Goal: Task Accomplishment & Management: Manage account settings

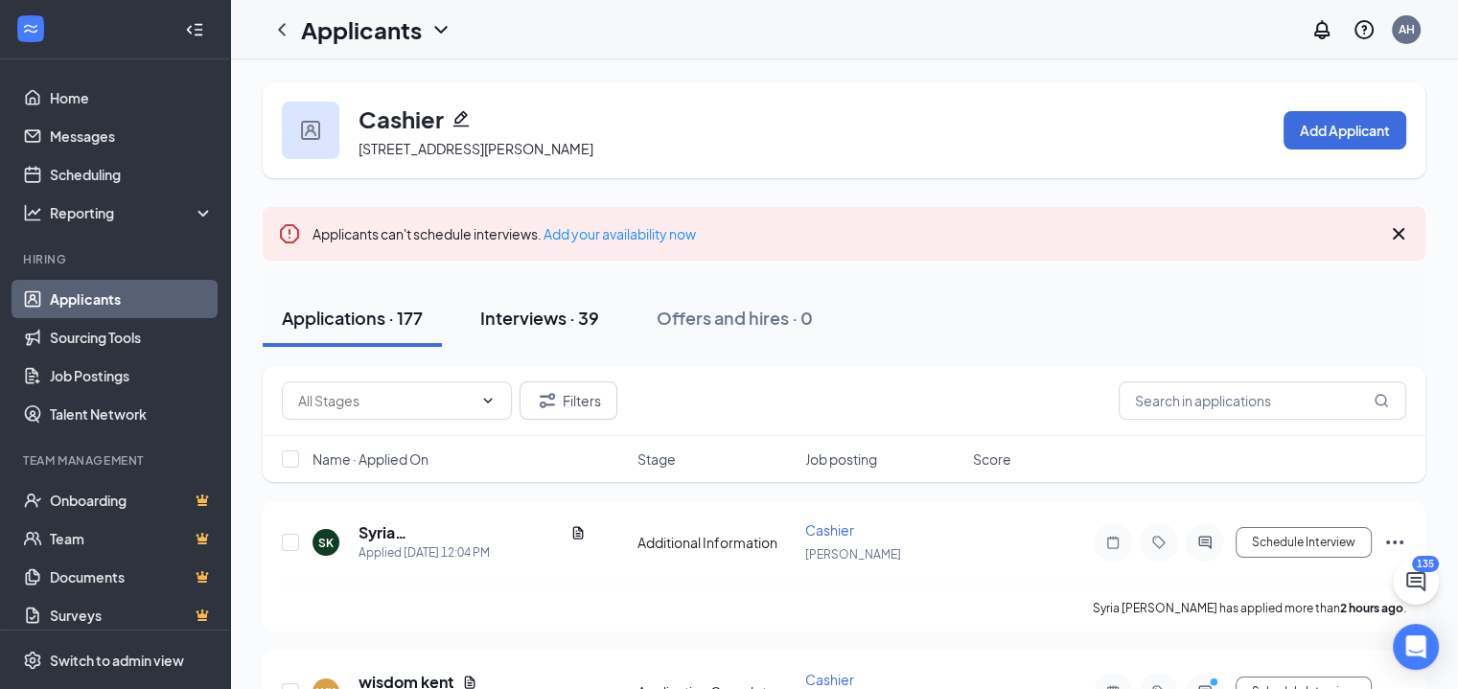
click at [547, 328] on div "Interviews · 39" at bounding box center [539, 318] width 119 height 24
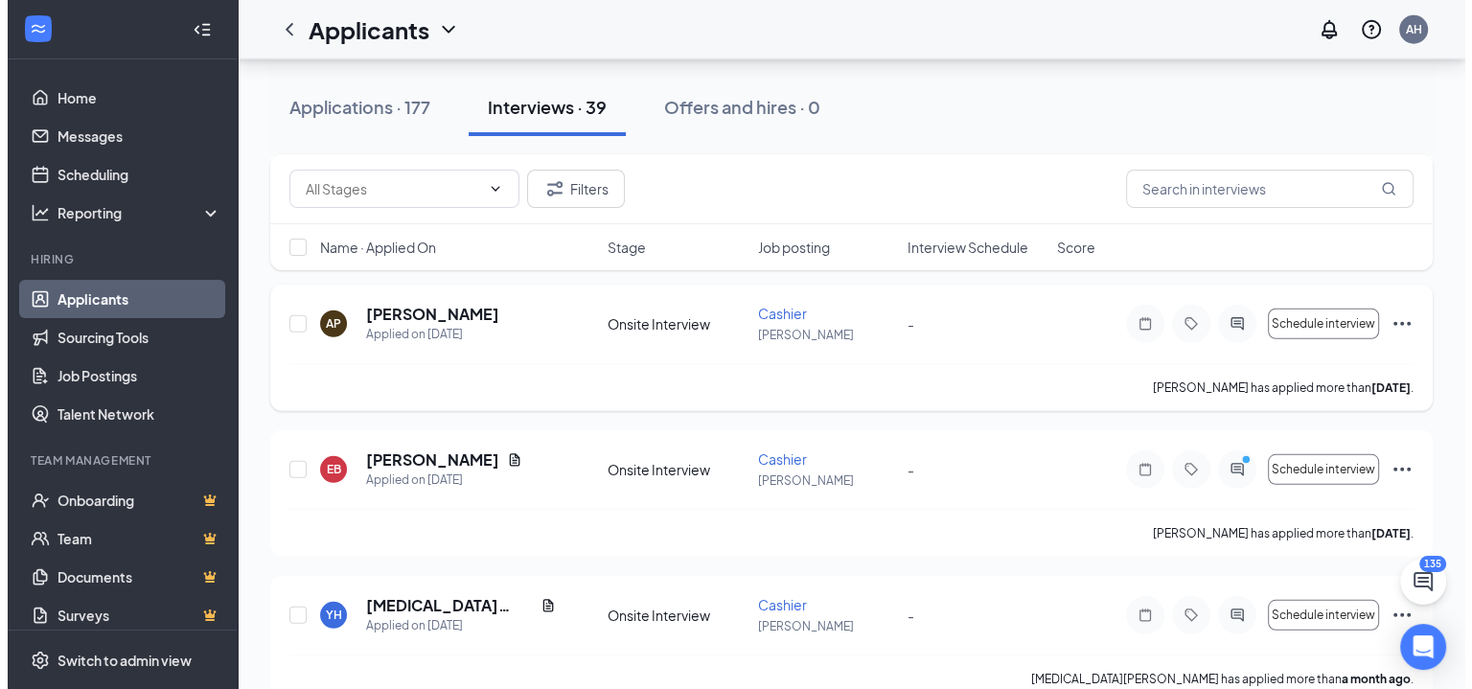
scroll to position [5298, 0]
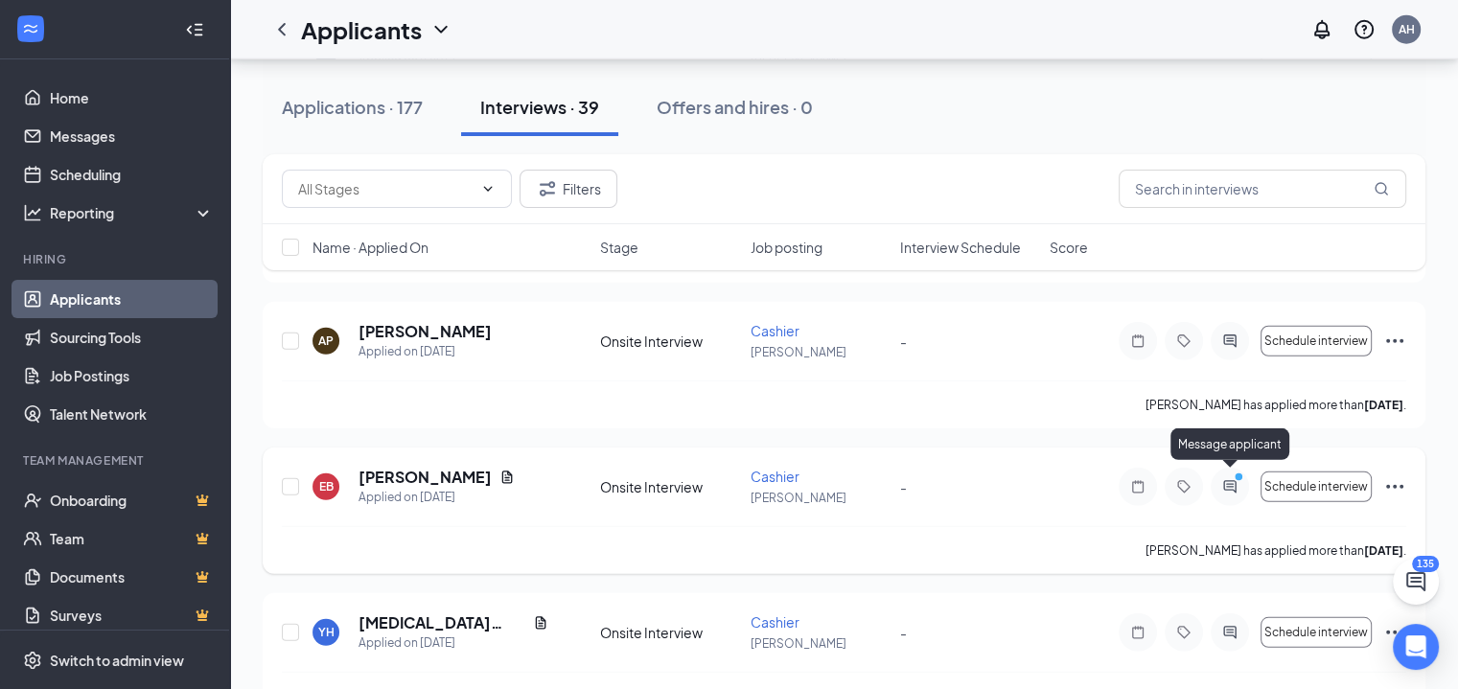
click at [1235, 485] on icon "ActiveChat" at bounding box center [1229, 486] width 23 height 15
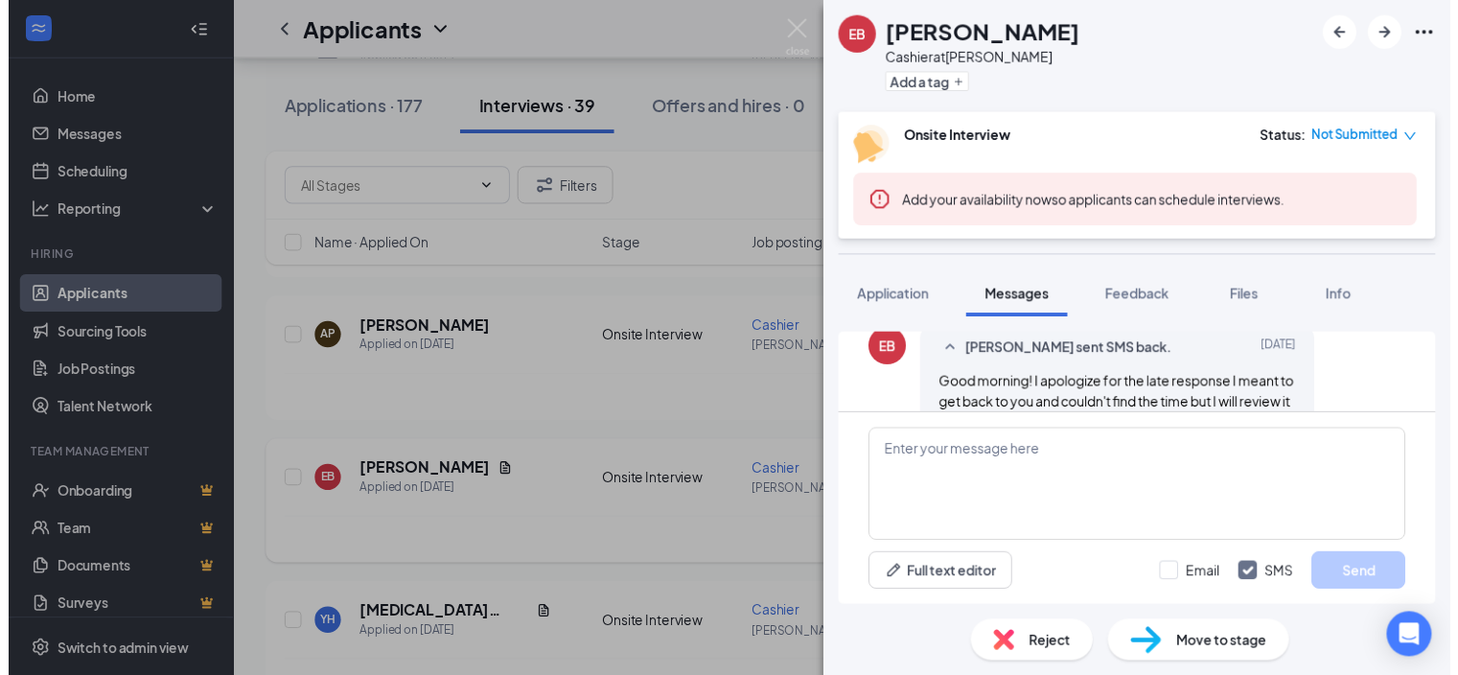
scroll to position [1618, 0]
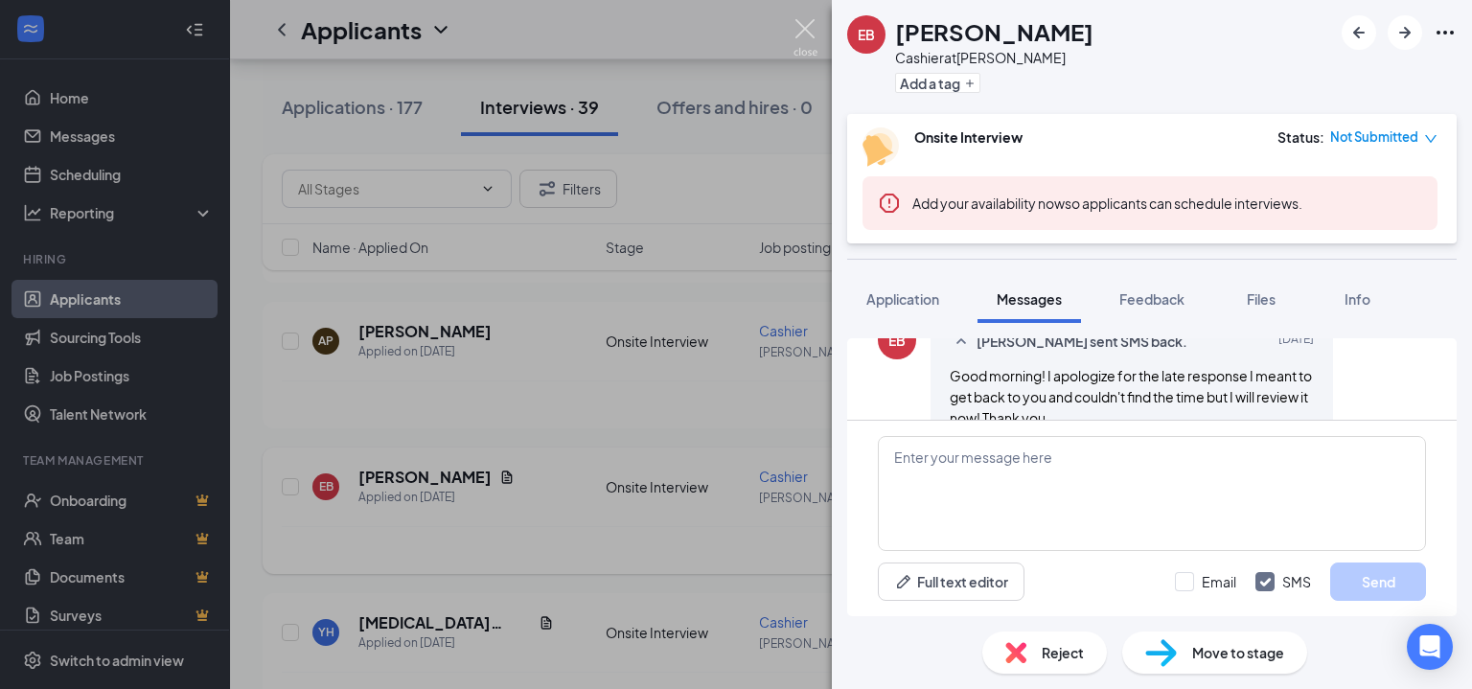
click at [796, 25] on img at bounding box center [806, 37] width 24 height 37
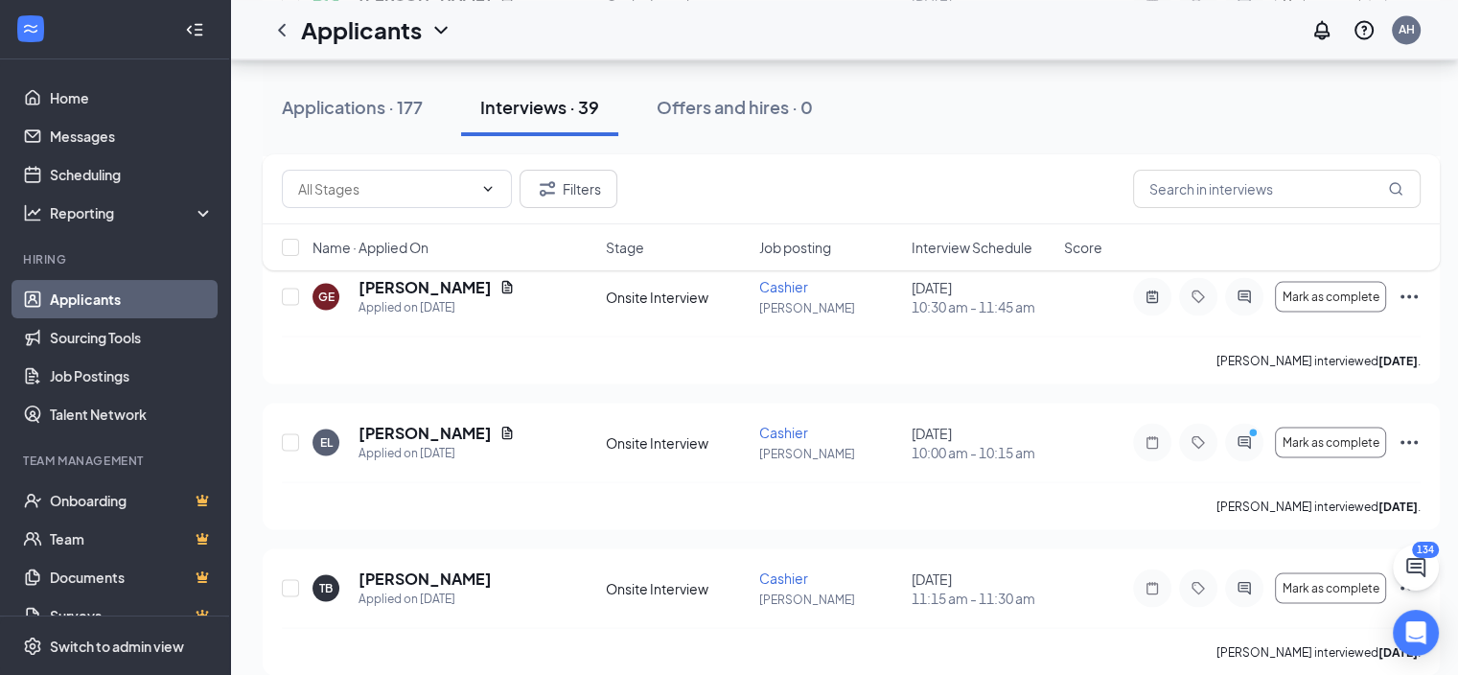
scroll to position [3562, 12]
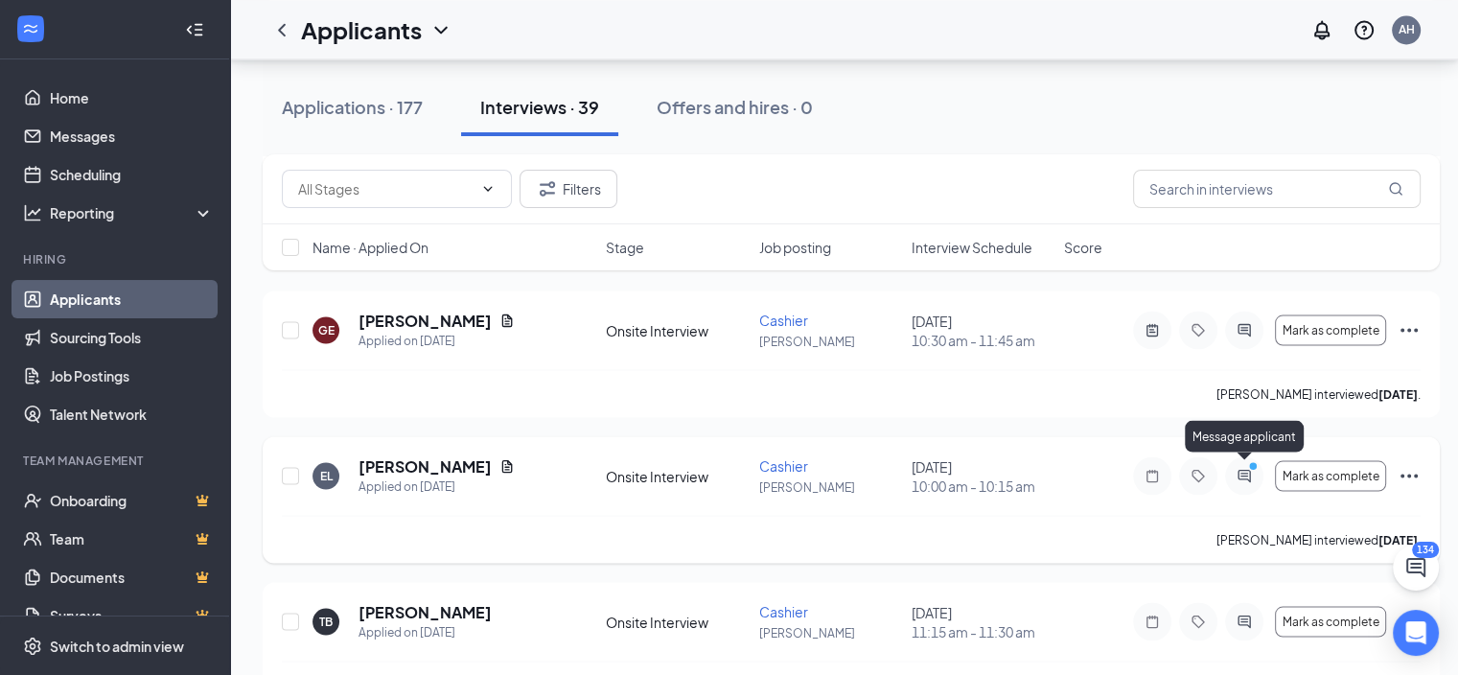
click at [1237, 473] on icon "ActiveChat" at bounding box center [1243, 475] width 12 height 12
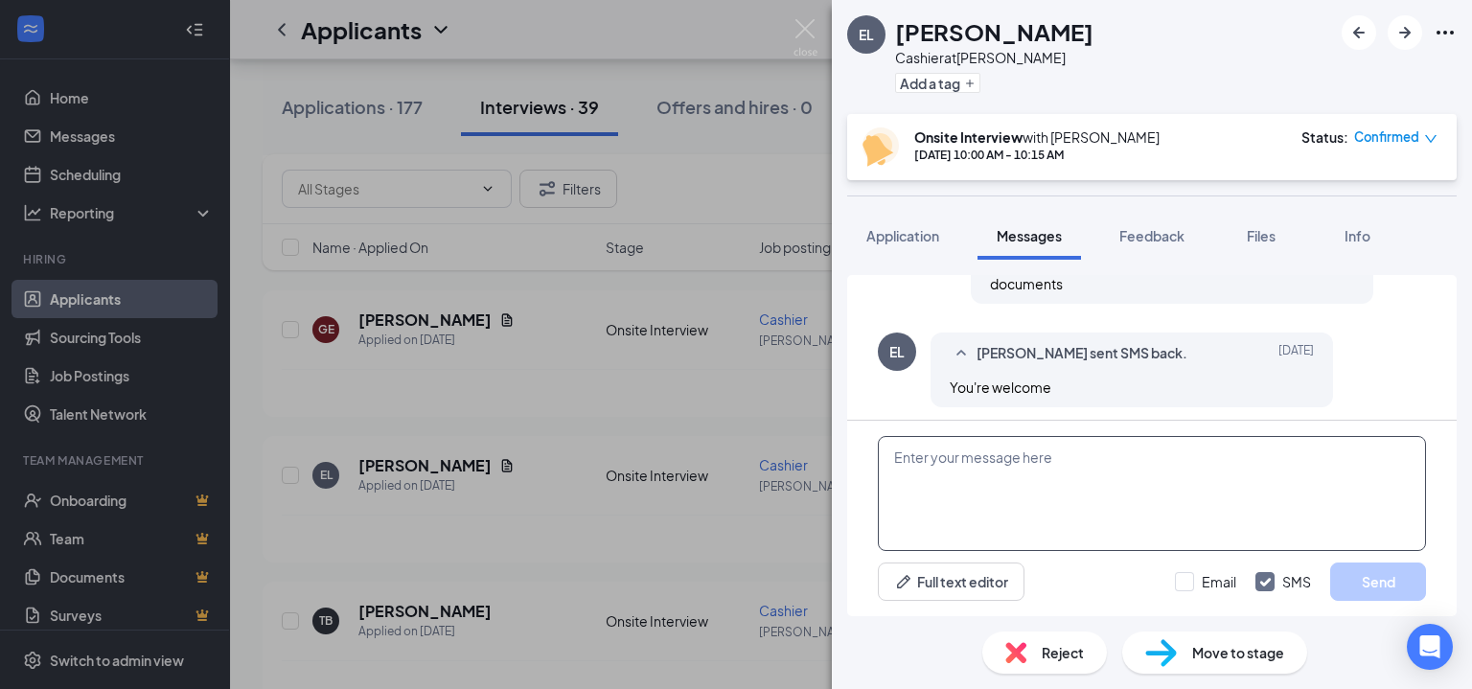
scroll to position [1083, 0]
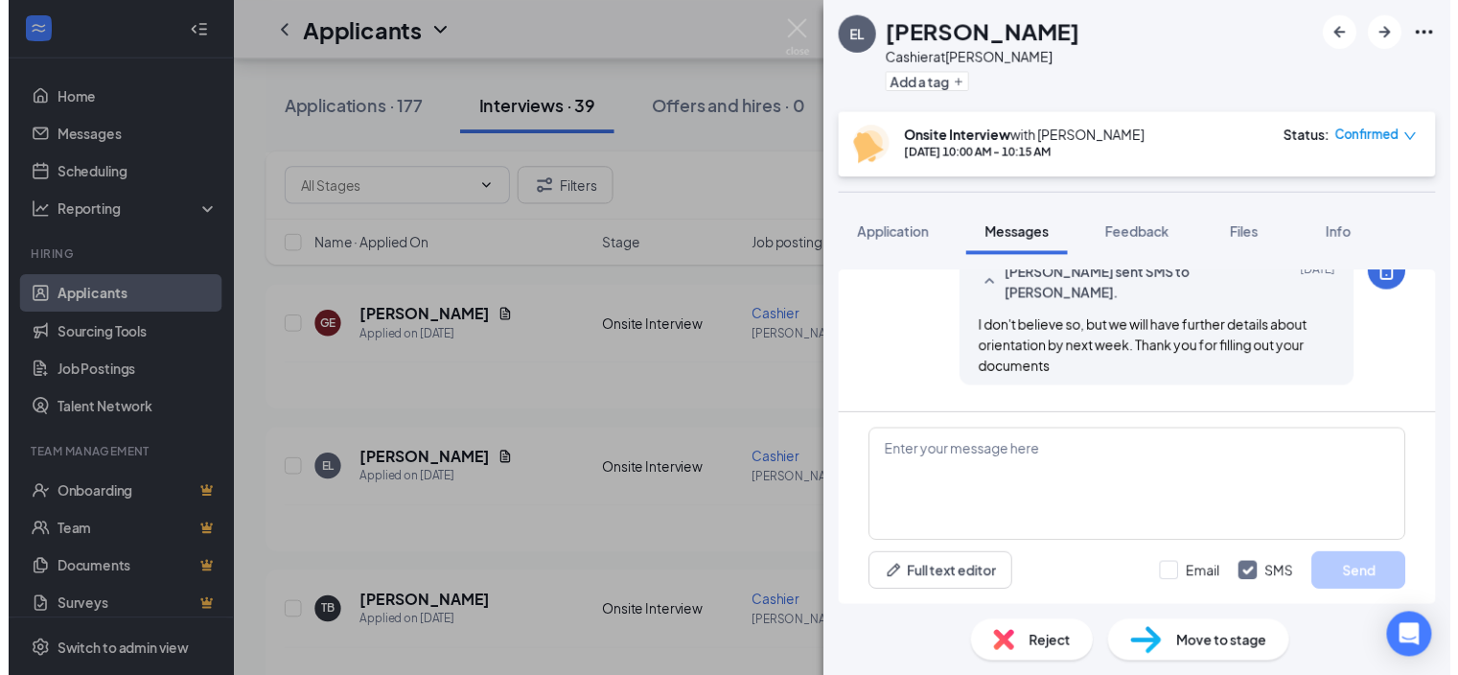
scroll to position [1083, 0]
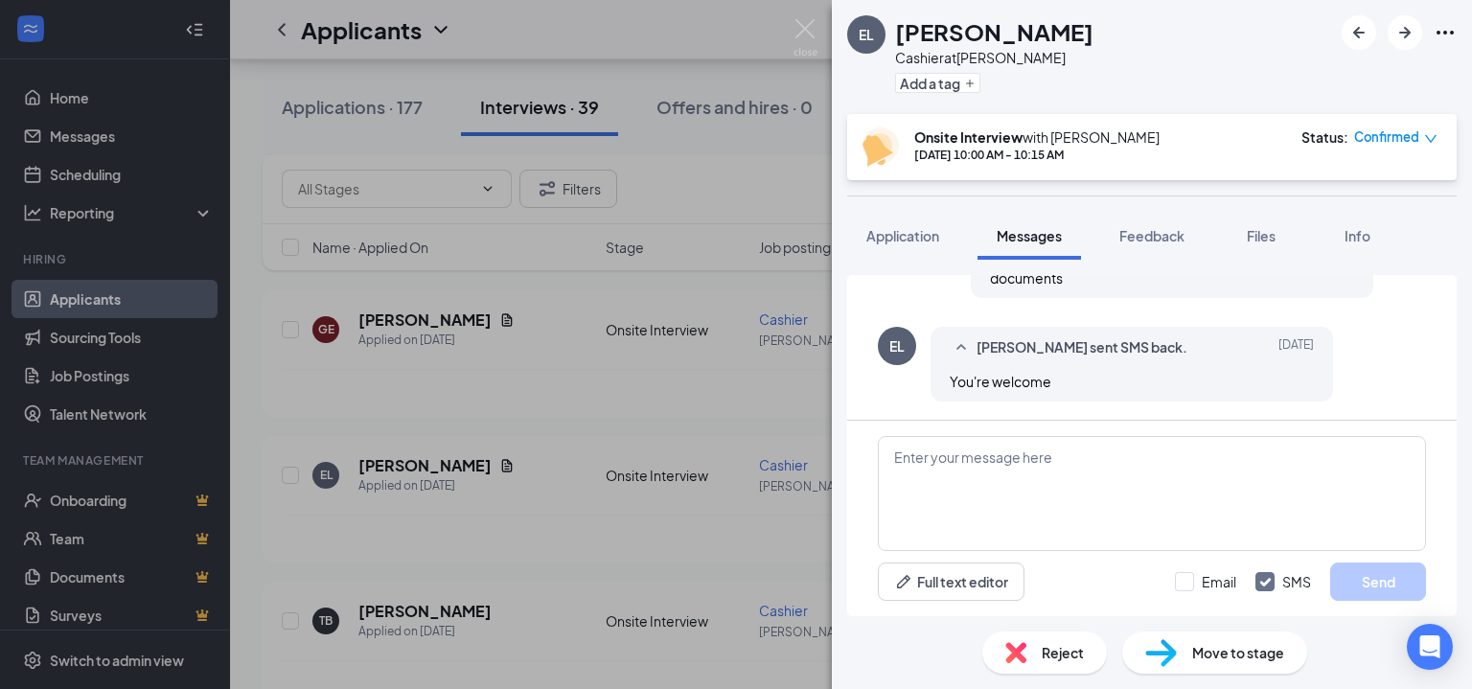
click at [820, 35] on div "EL [PERSON_NAME] Cashier at [PERSON_NAME] Add a tag Onsite Interview with [PERS…" at bounding box center [736, 344] width 1472 height 689
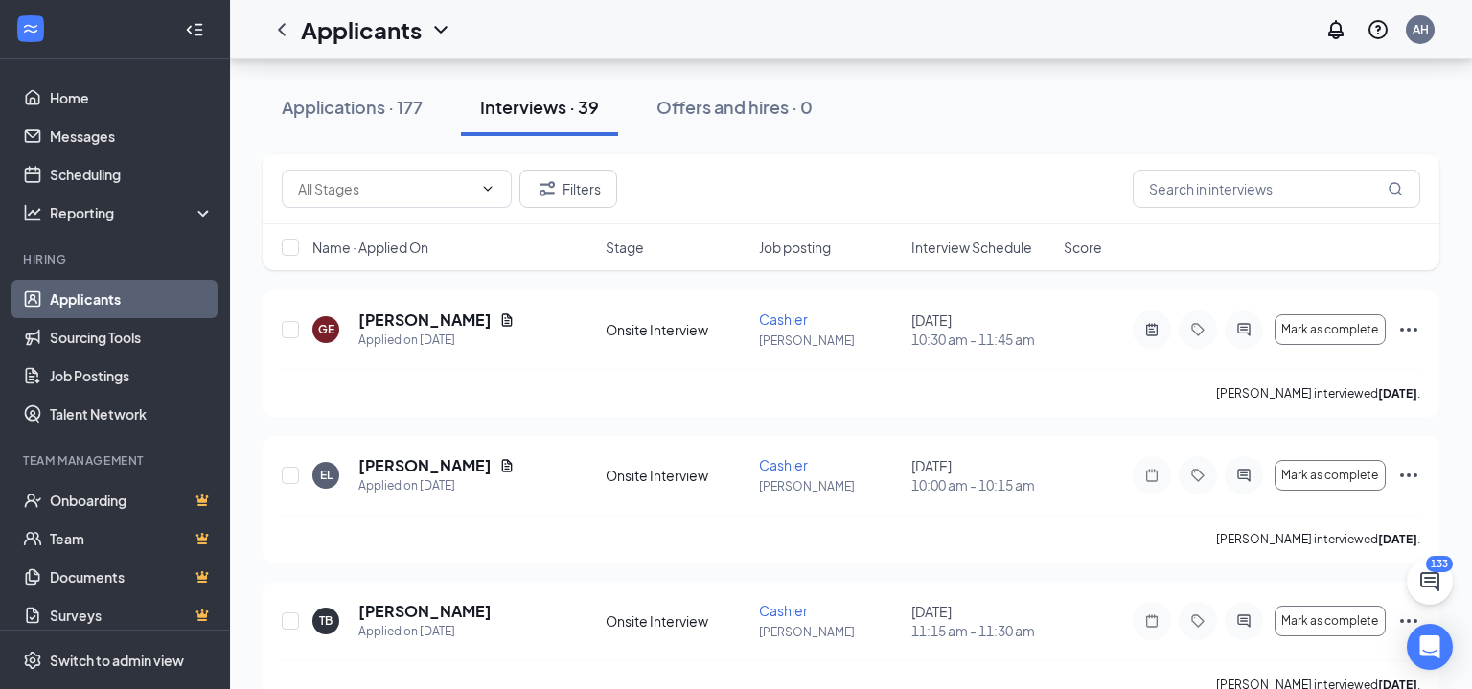
click at [804, 31] on div "Applicants AH" at bounding box center [851, 29] width 1242 height 59
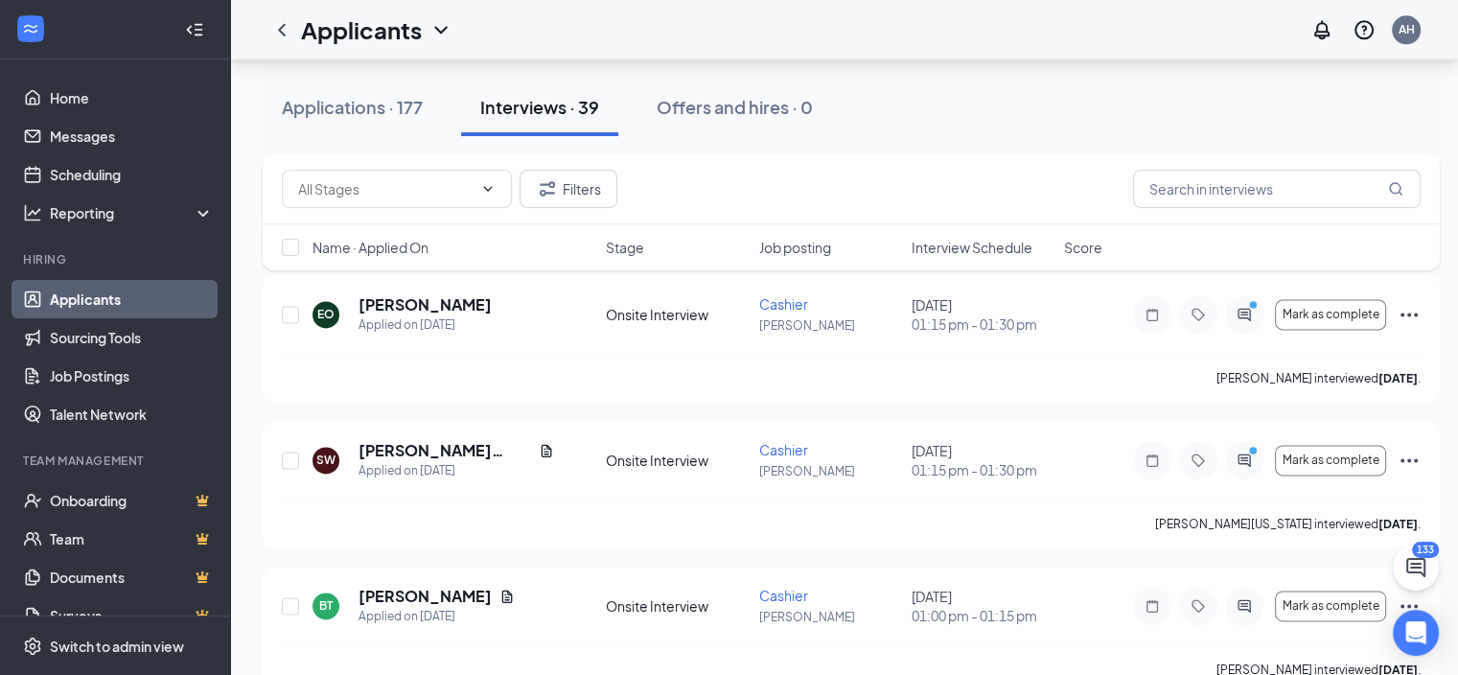
scroll to position [2507, 13]
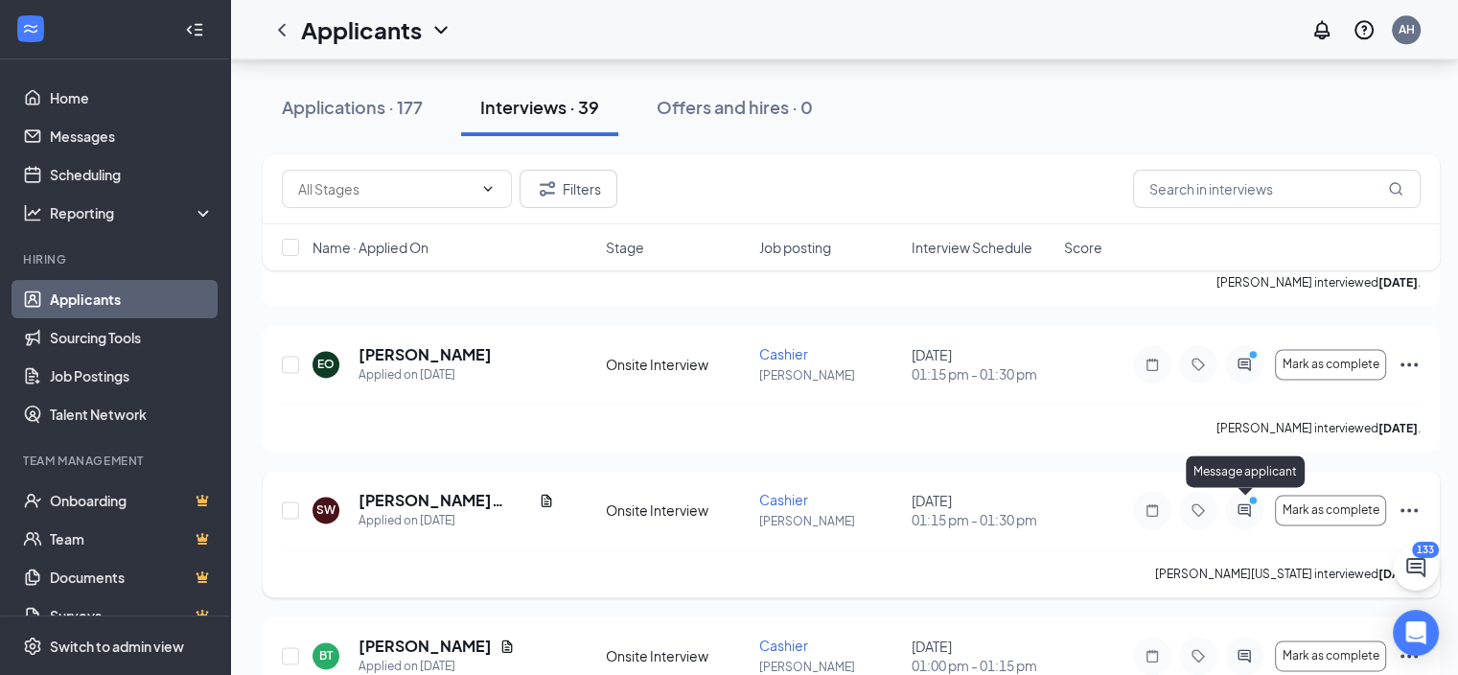
click at [1237, 512] on icon "ActiveChat" at bounding box center [1243, 509] width 12 height 12
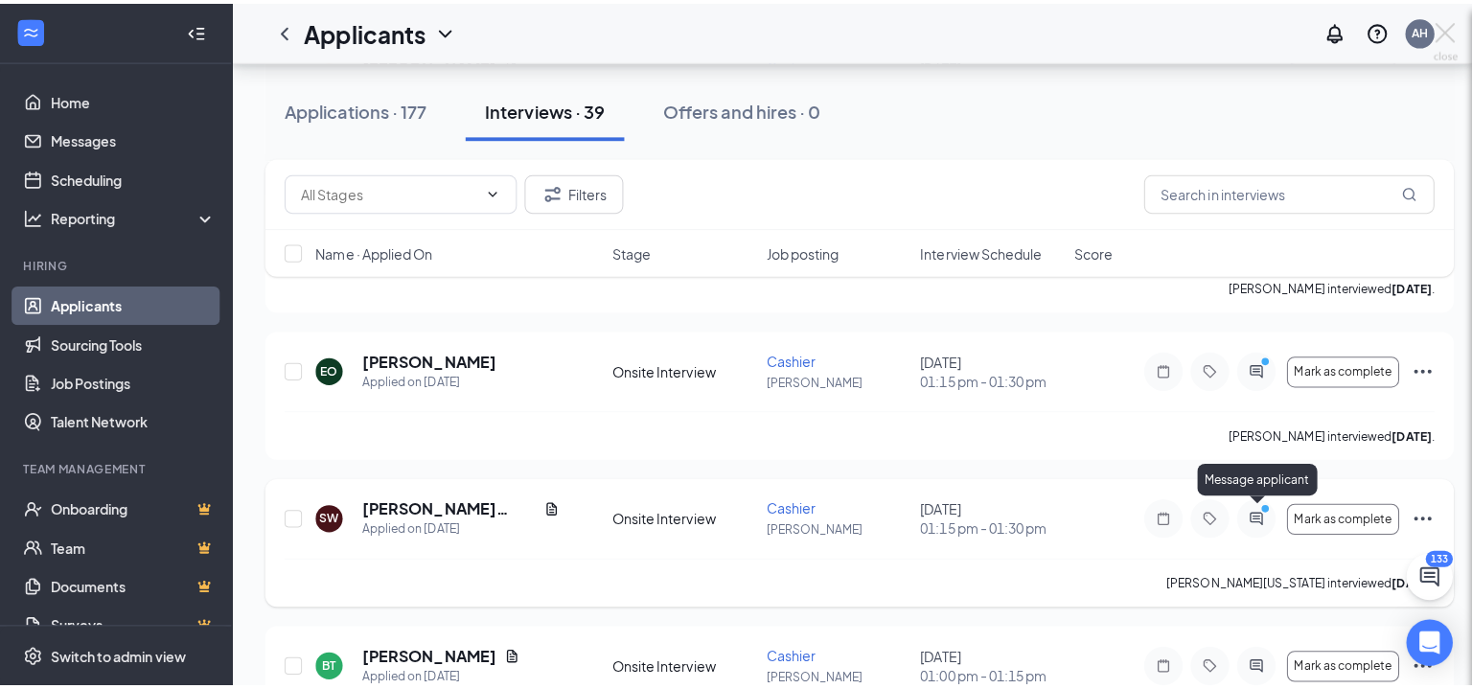
scroll to position [2507, 0]
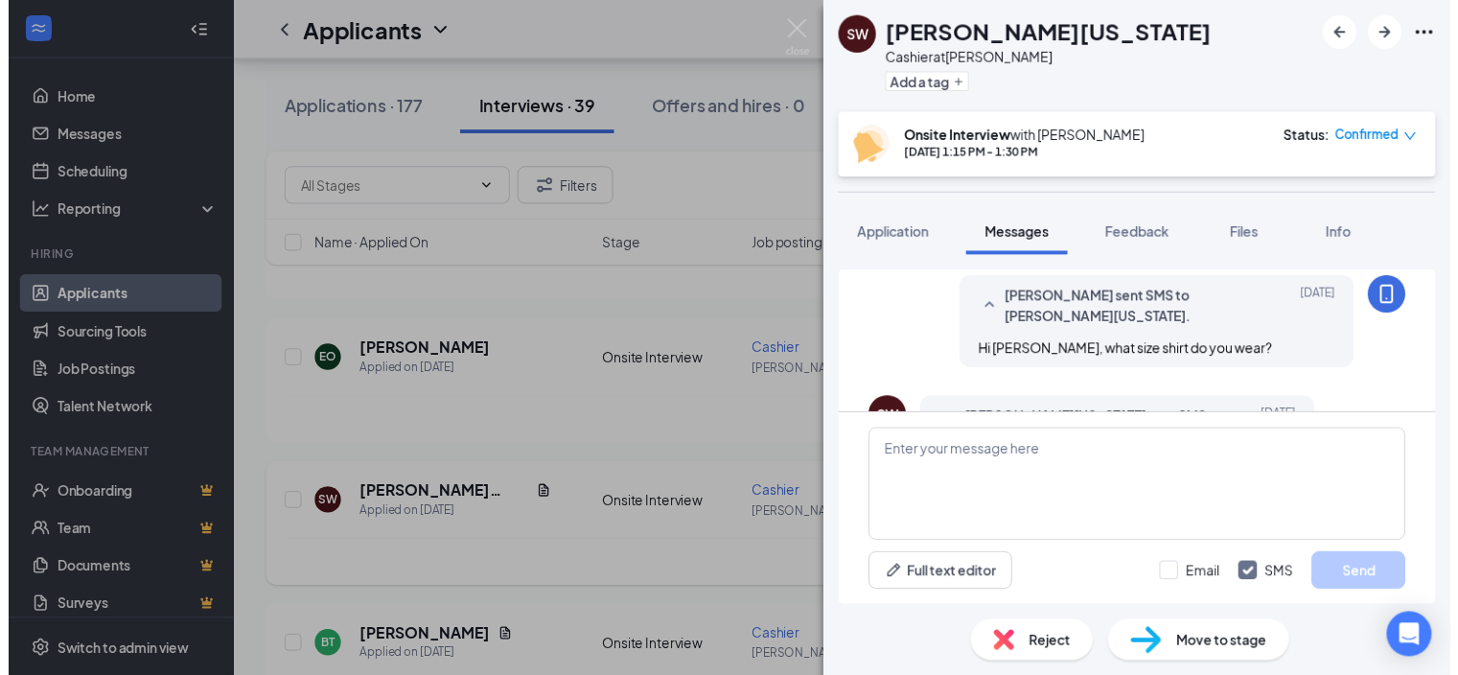
scroll to position [1392, 0]
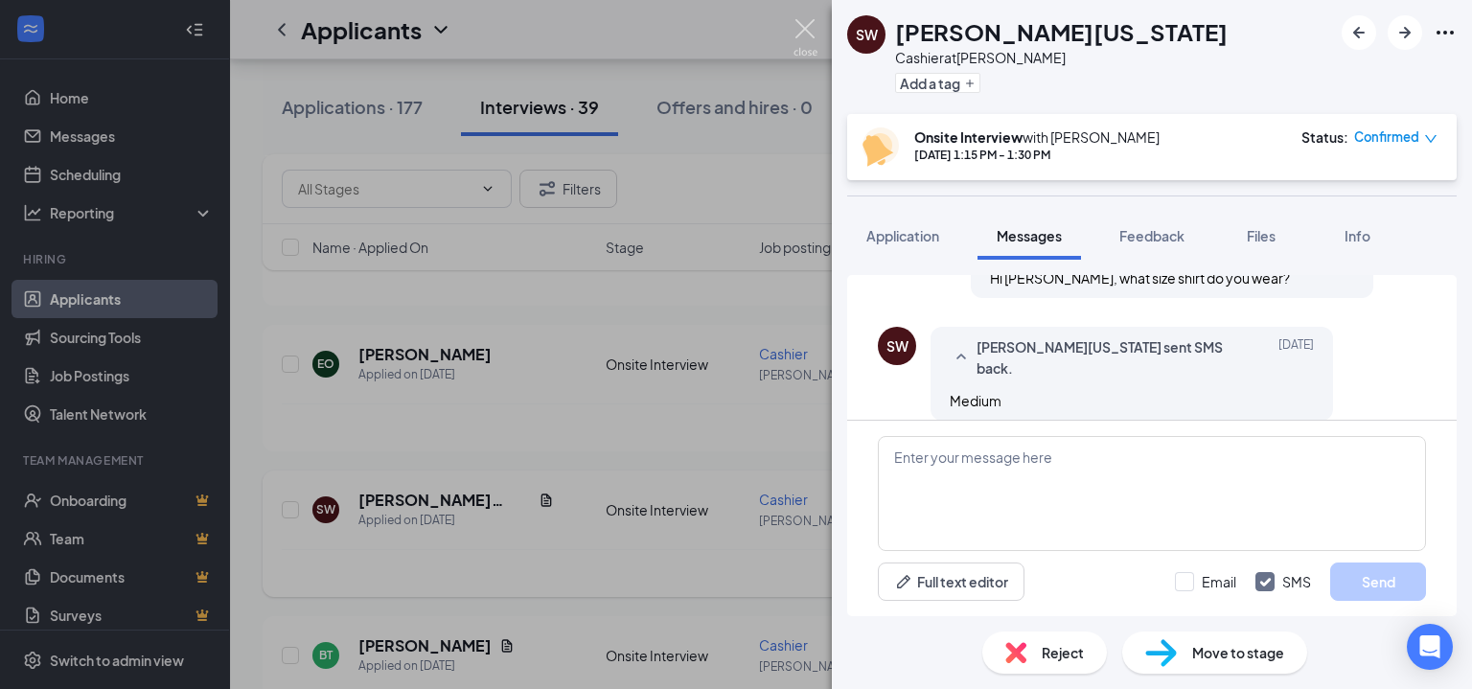
click at [799, 39] on img at bounding box center [806, 37] width 24 height 37
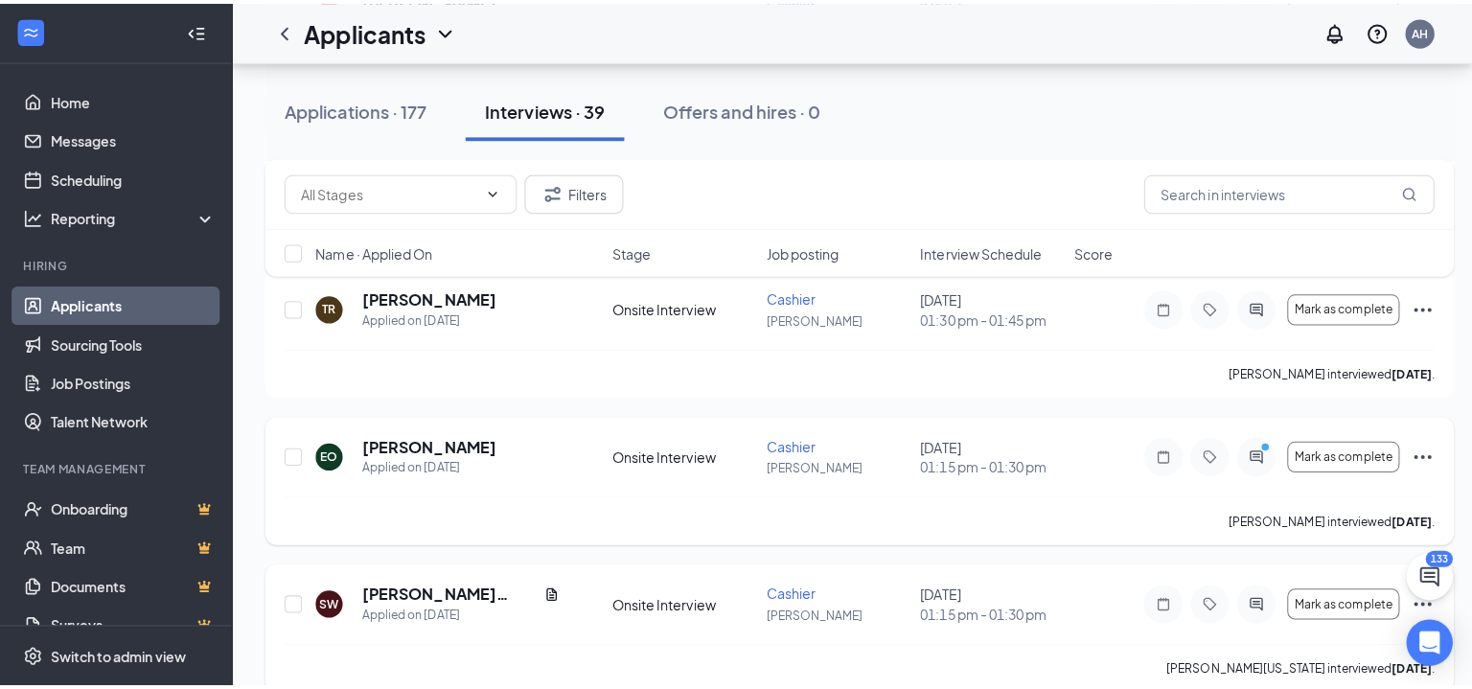
scroll to position [2418, 0]
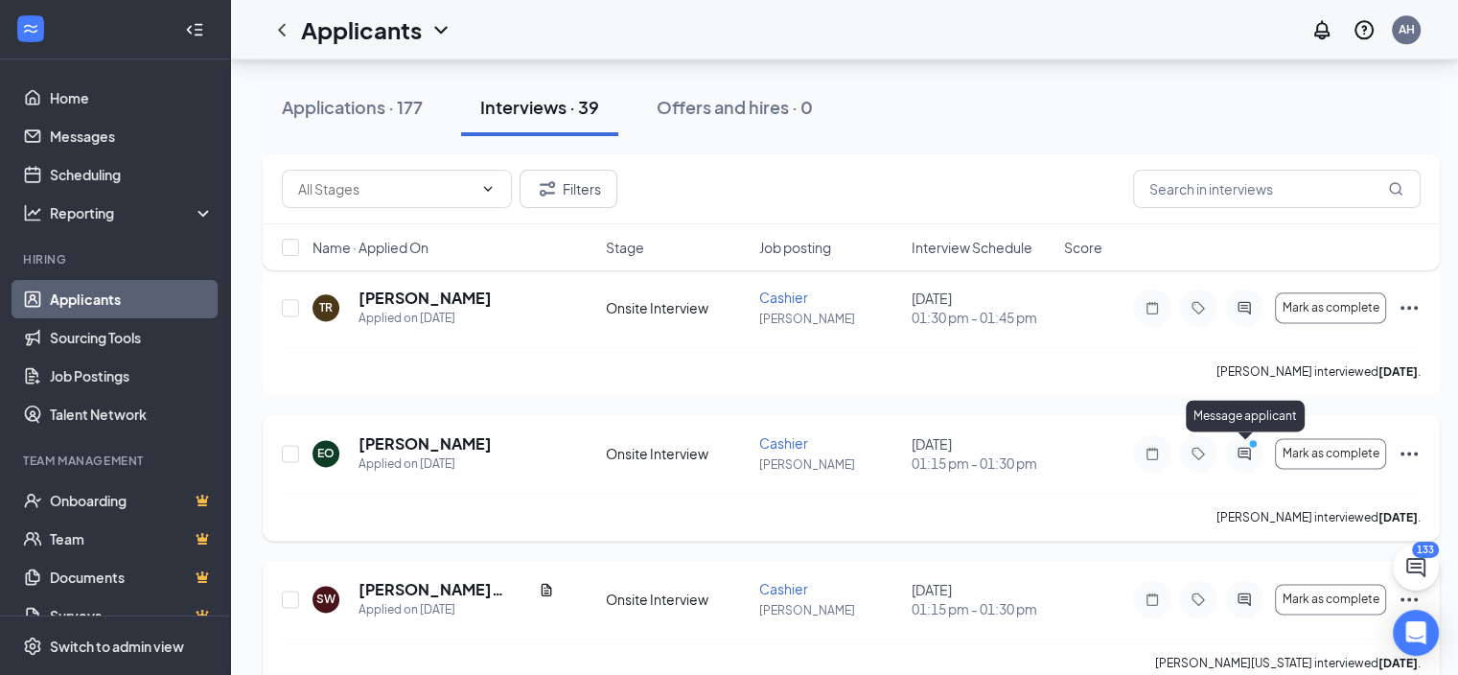
click at [1241, 451] on icon "ActiveChat" at bounding box center [1244, 453] width 23 height 15
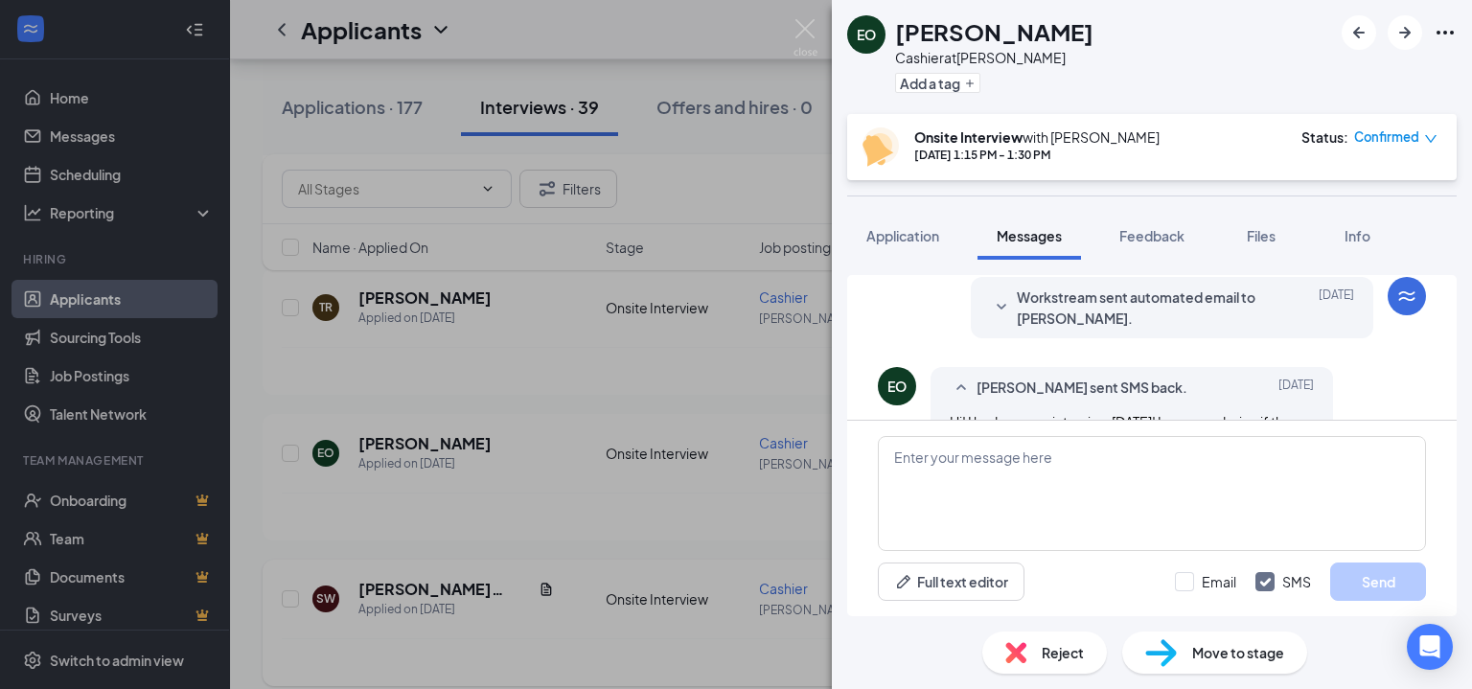
scroll to position [1192, 0]
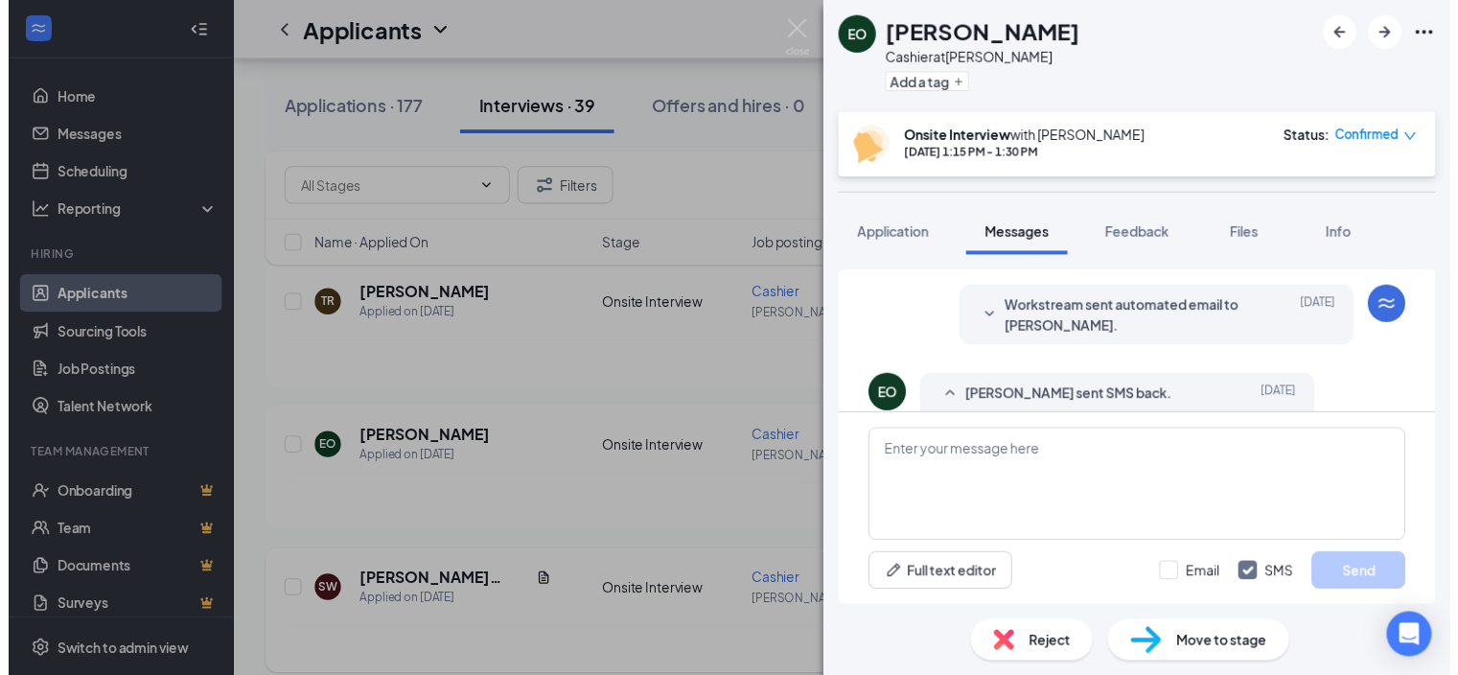
scroll to position [1192, 0]
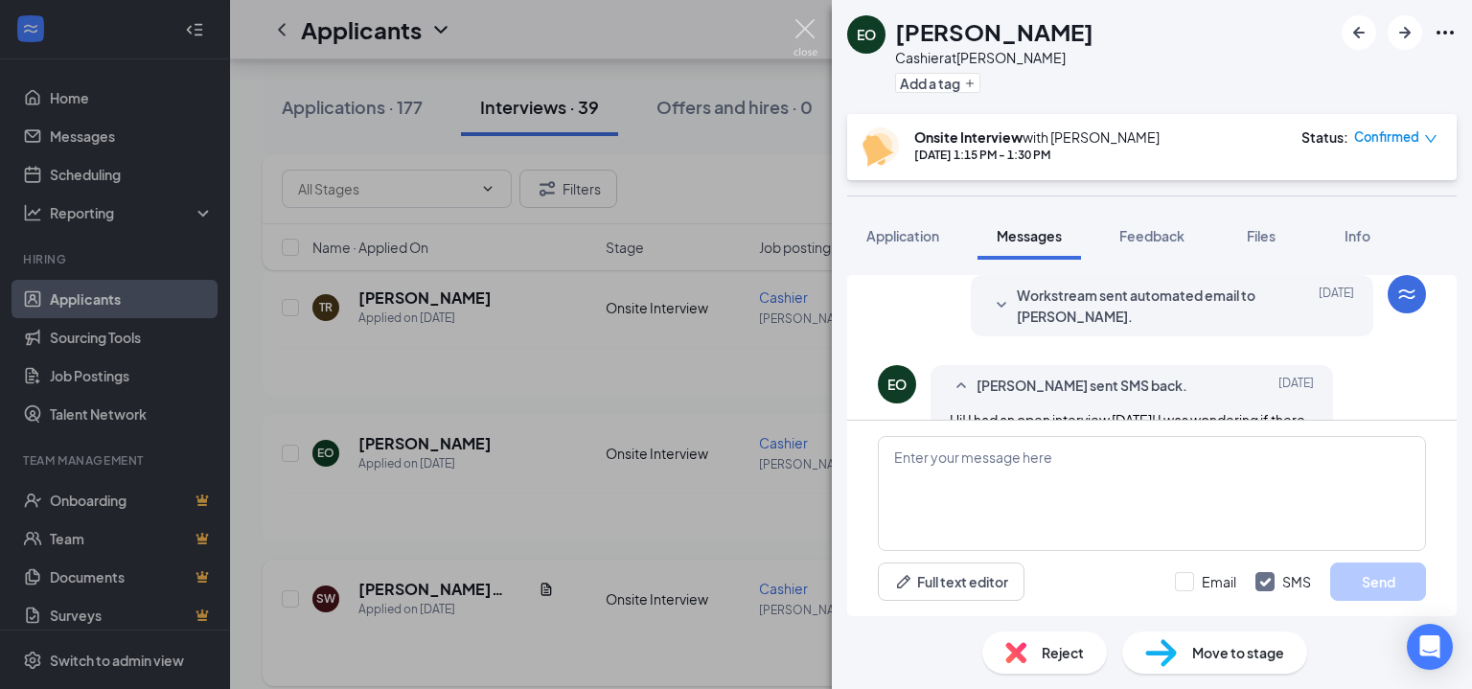
click at [807, 36] on img at bounding box center [806, 37] width 24 height 37
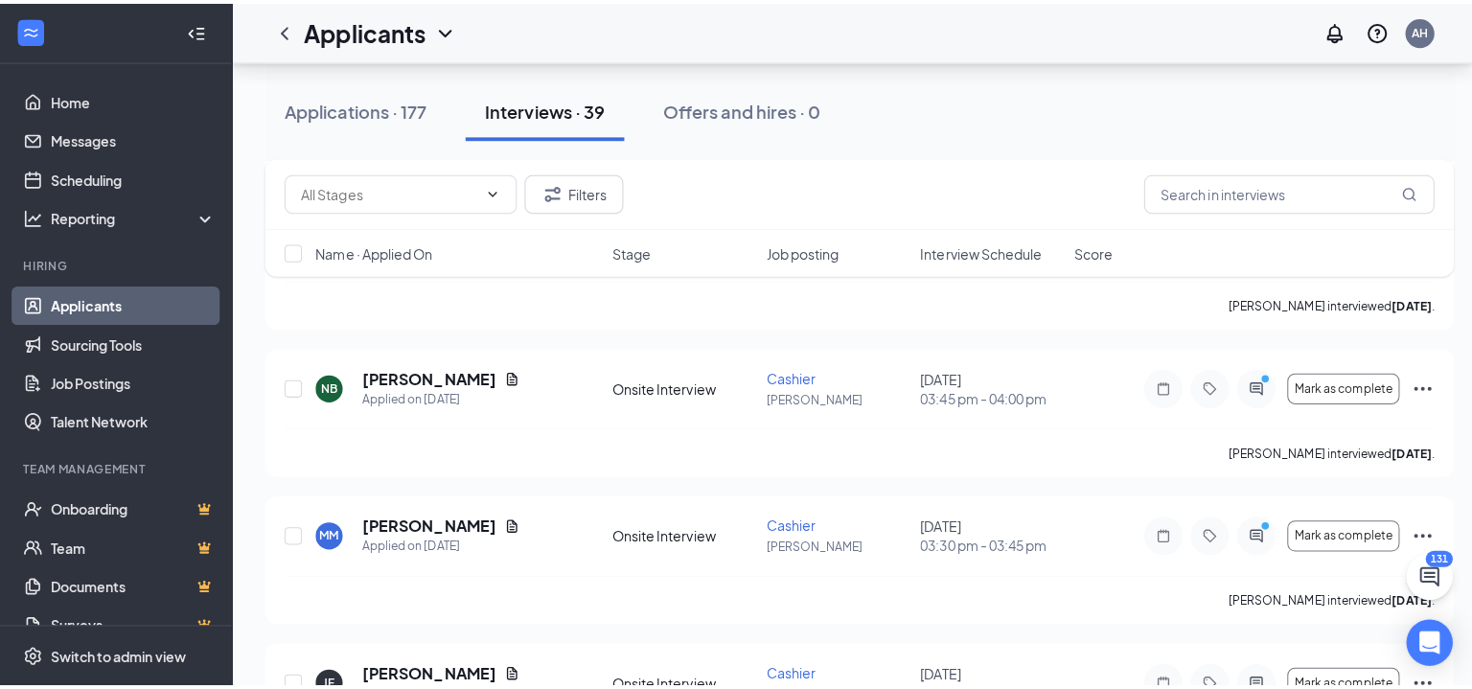
scroll to position [1323, 0]
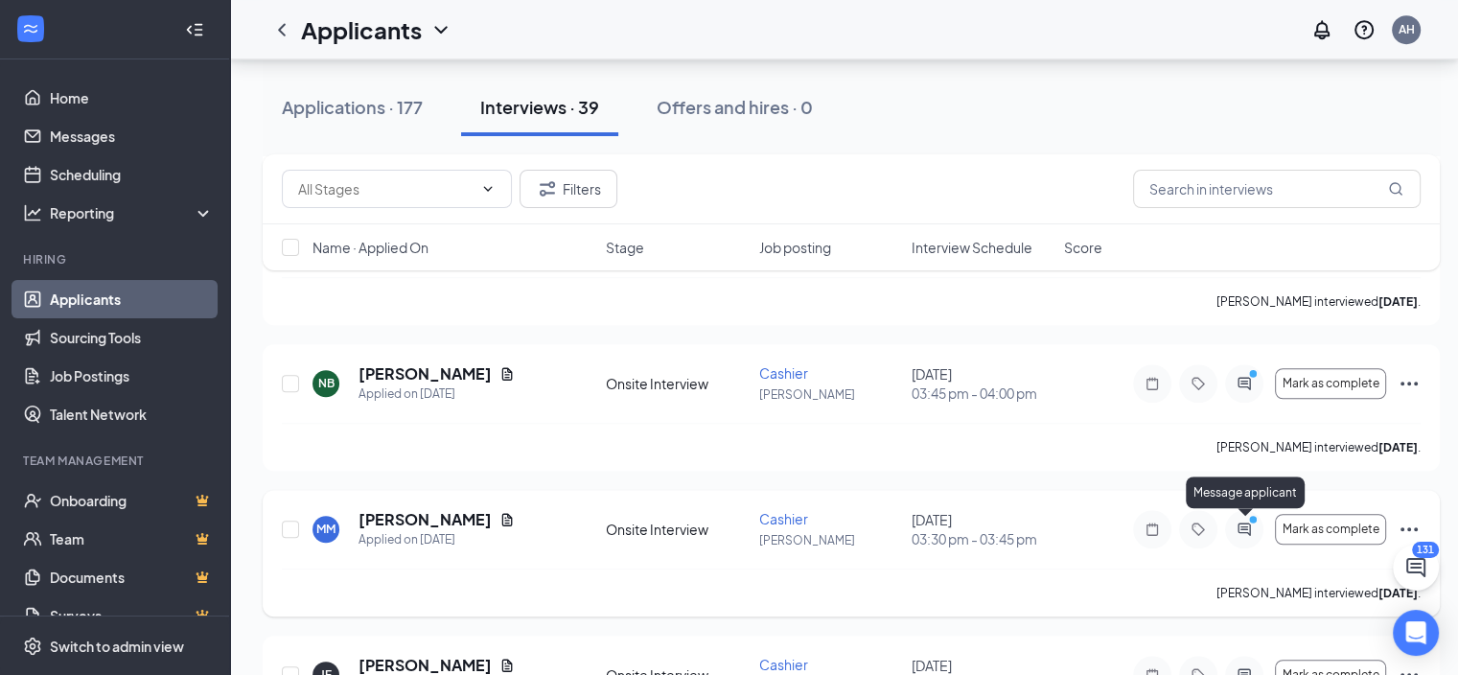
click at [1242, 529] on icon "ActiveChat" at bounding box center [1243, 528] width 12 height 12
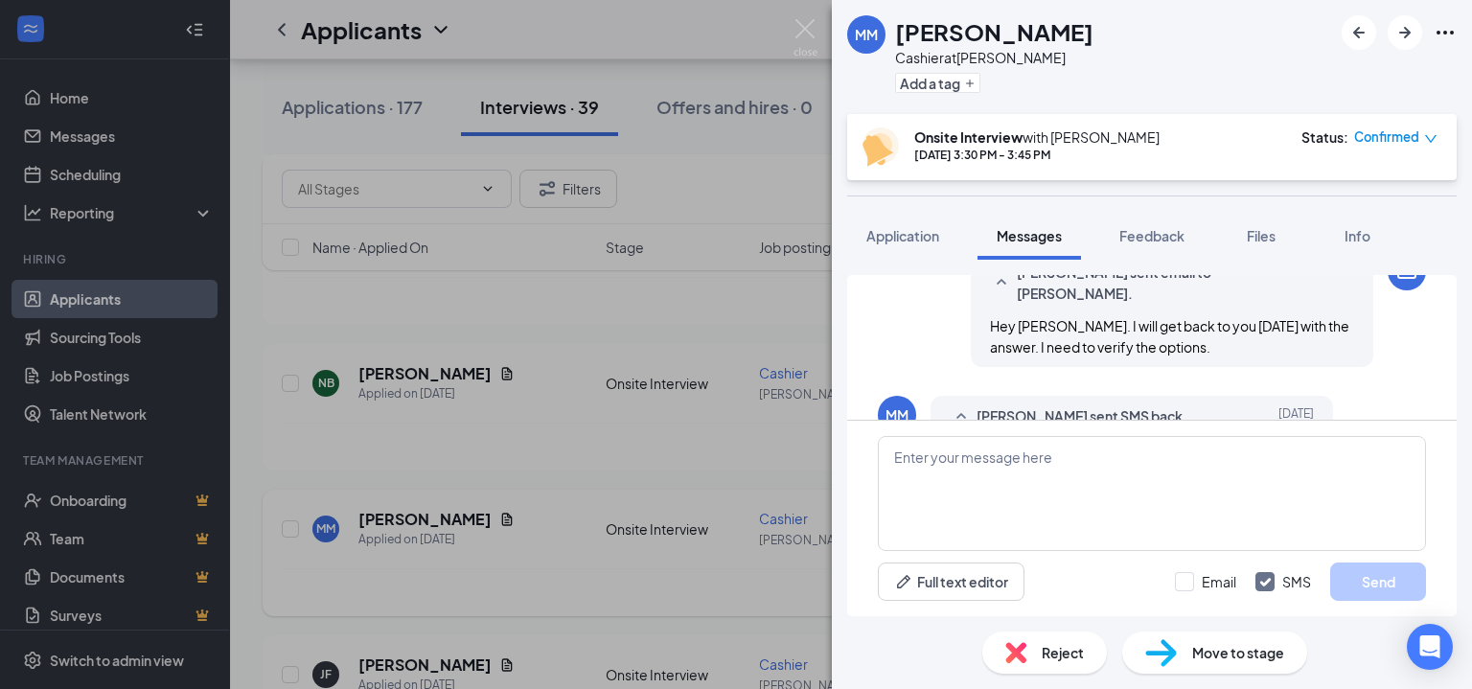
scroll to position [1085, 0]
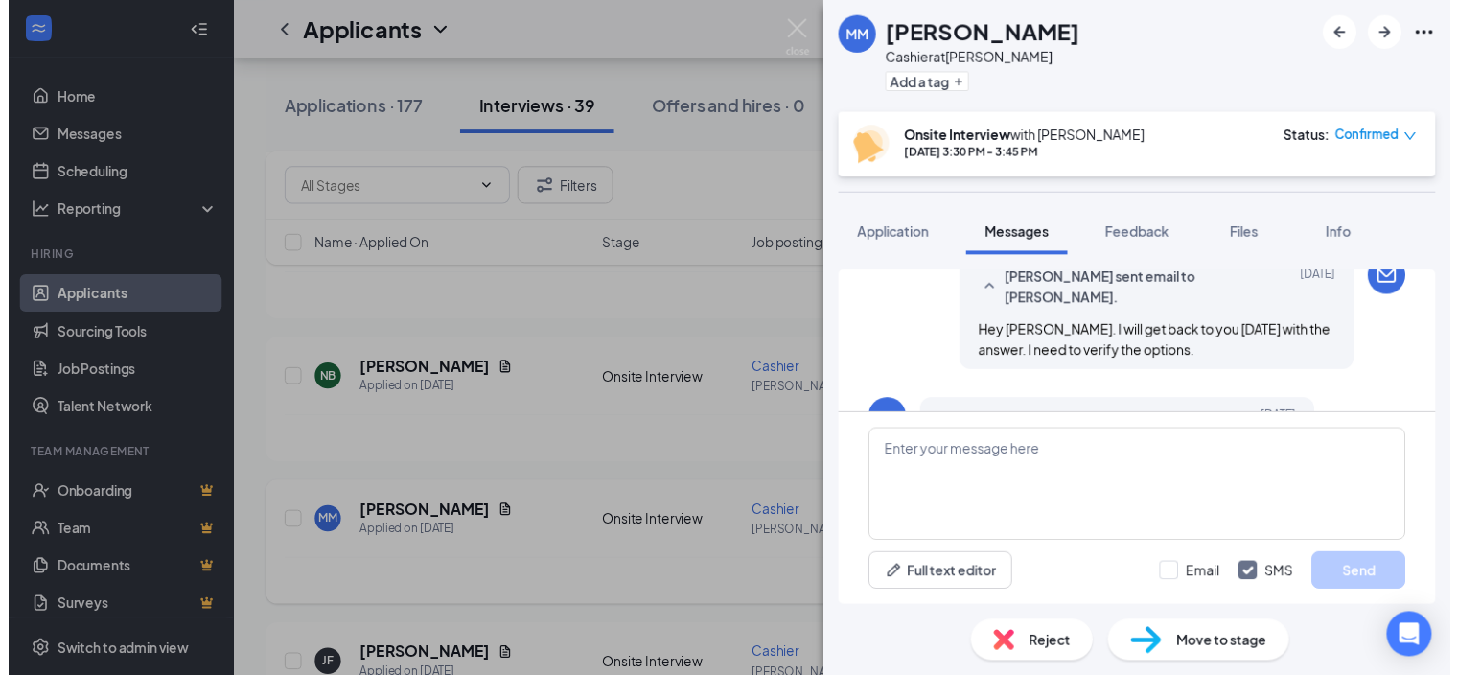
scroll to position [1158, 0]
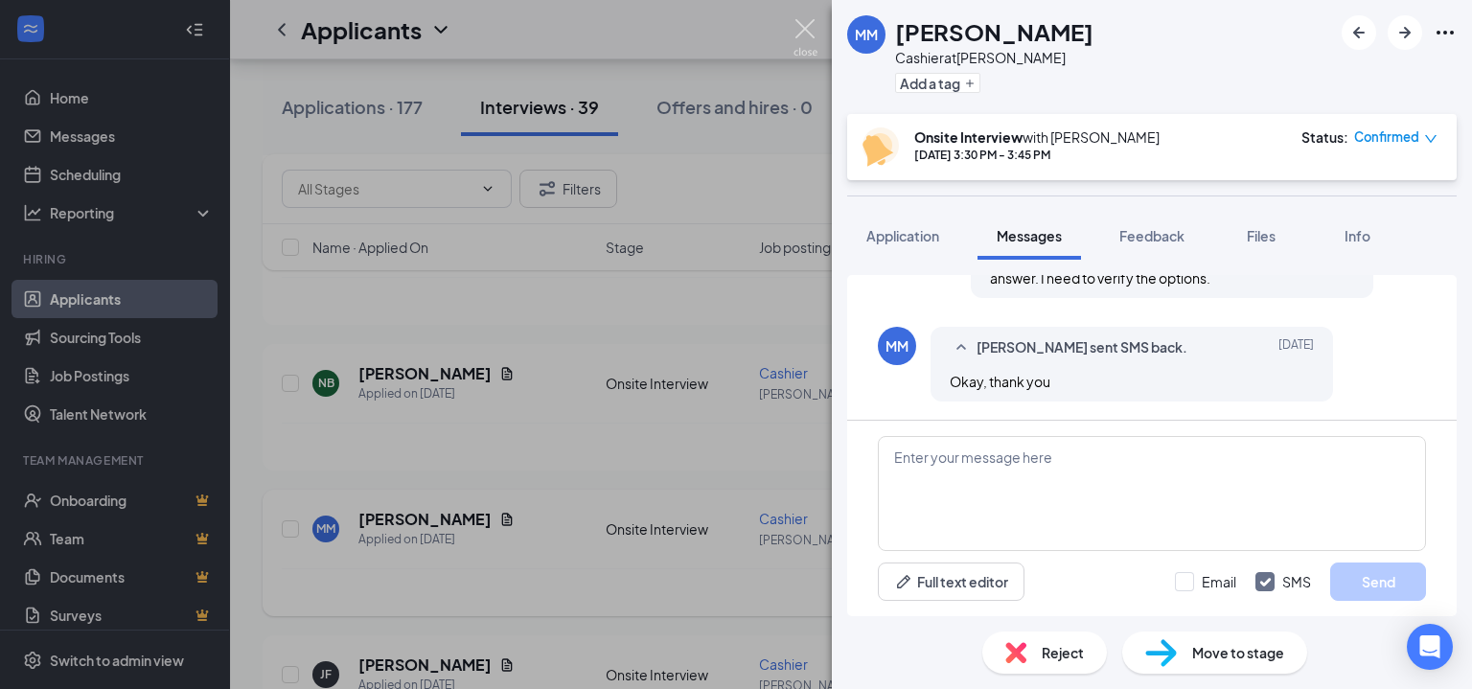
click at [799, 33] on img at bounding box center [806, 37] width 24 height 37
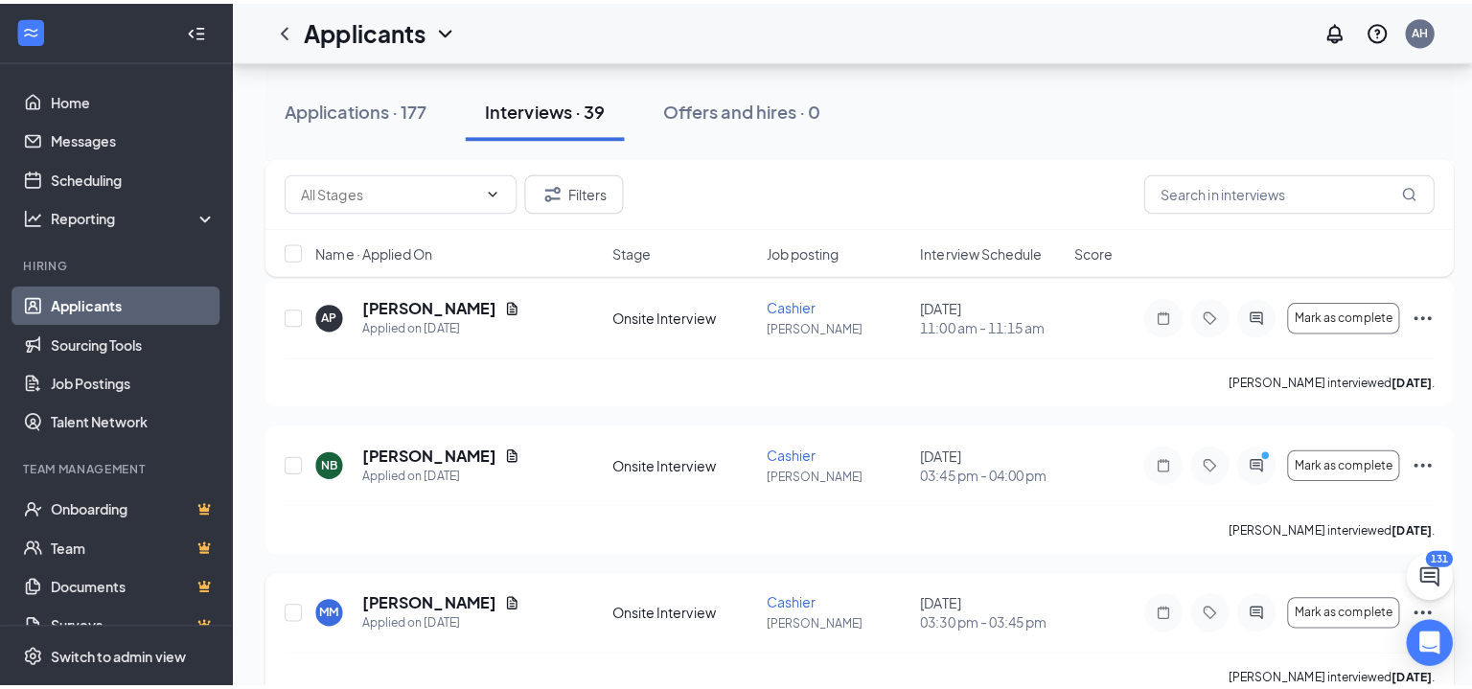
scroll to position [1240, 0]
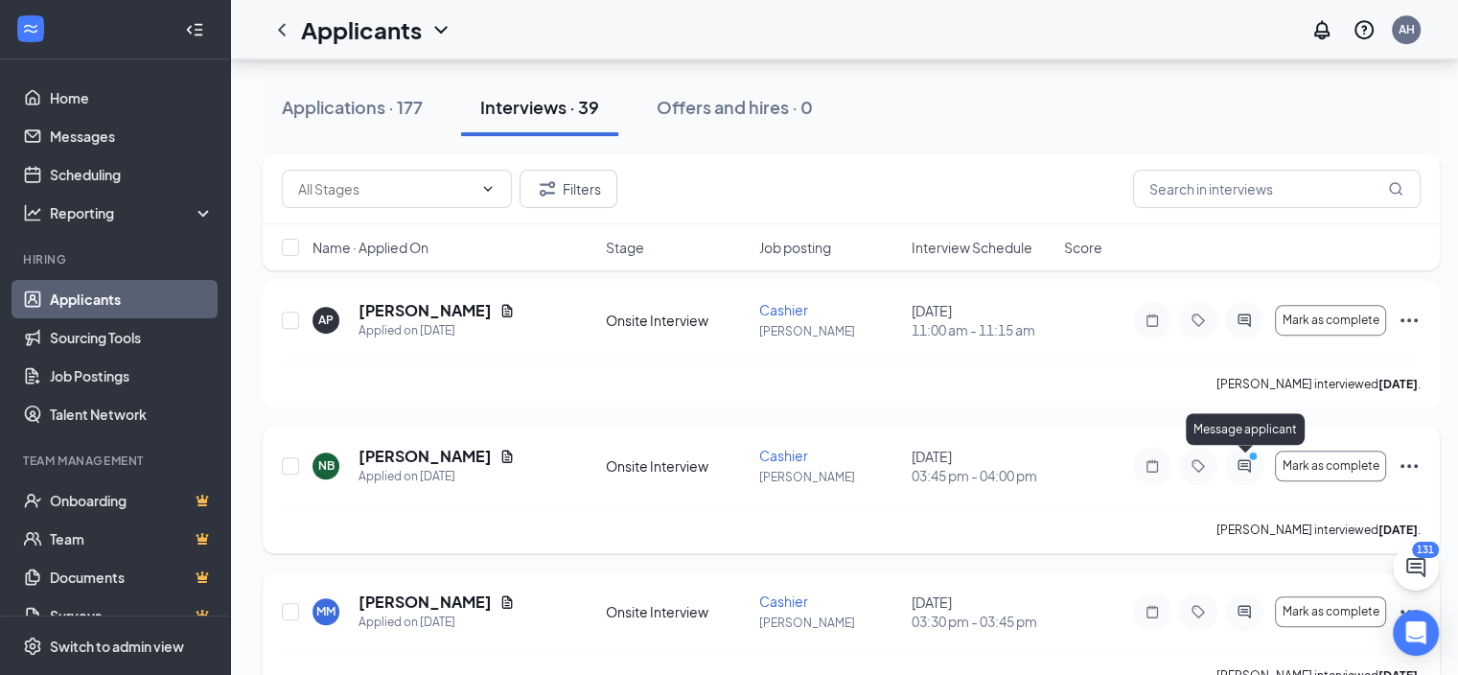
click at [1244, 460] on icon "PrimaryDot" at bounding box center [1255, 457] width 23 height 15
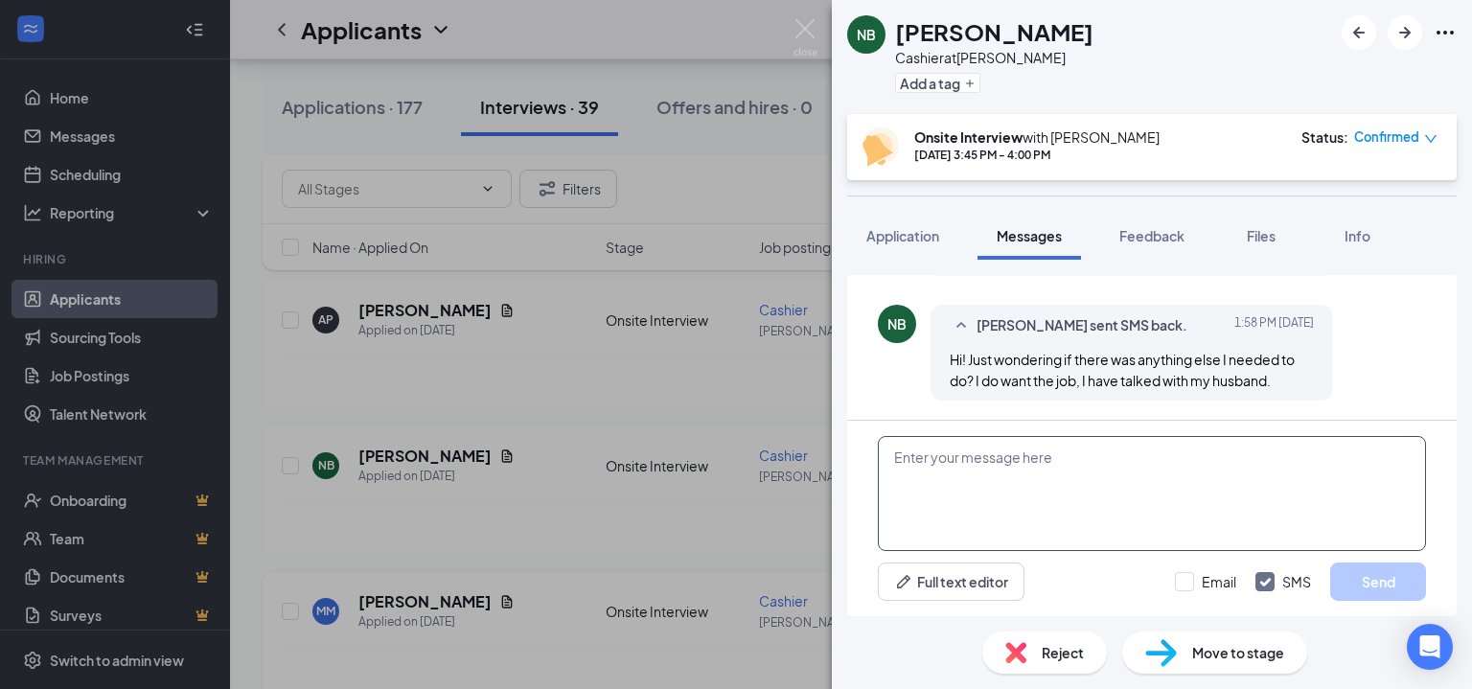
scroll to position [1294, 0]
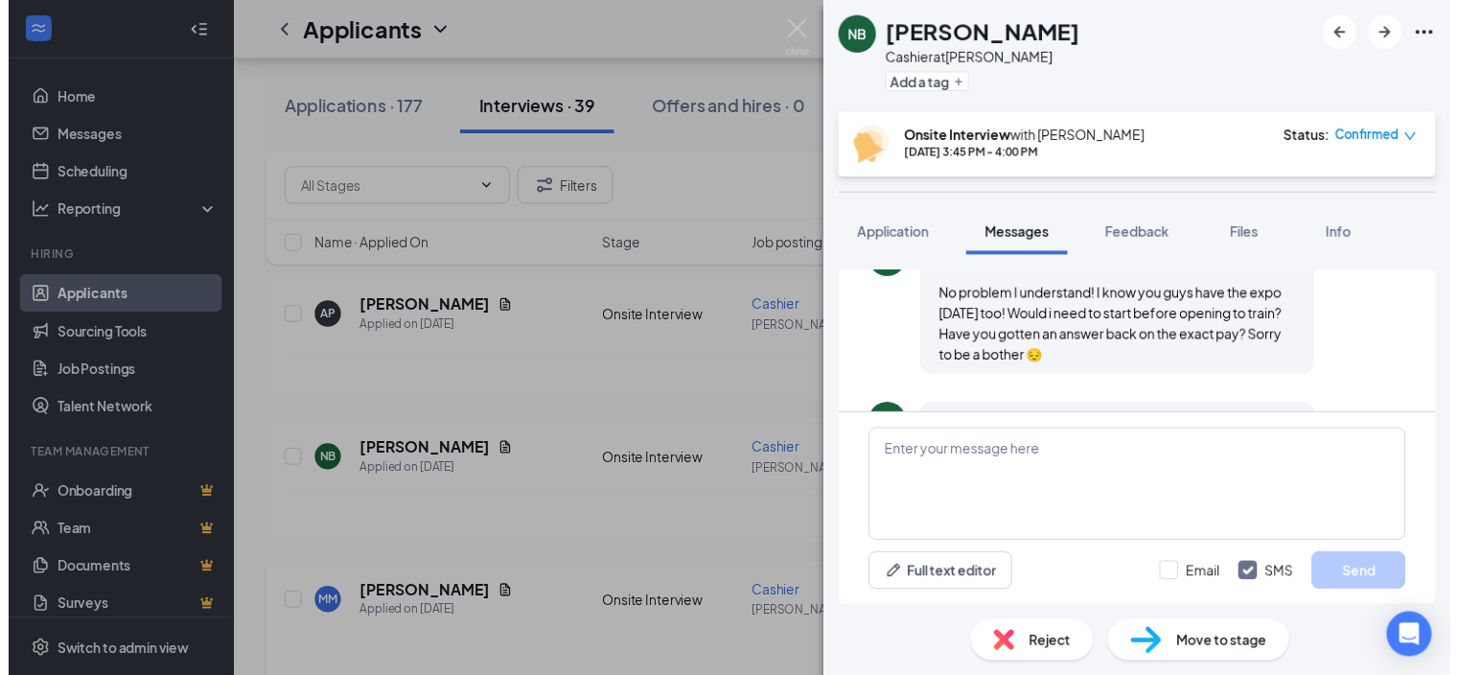
scroll to position [1294, 0]
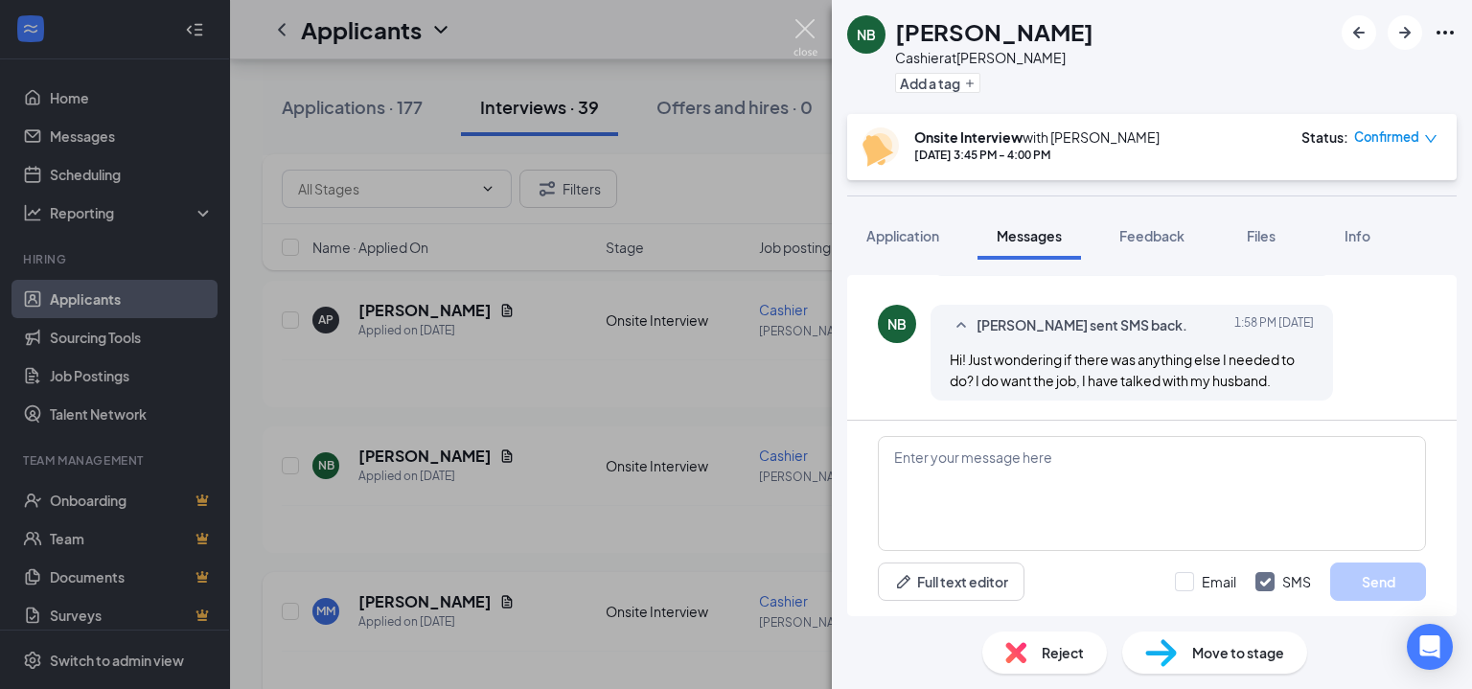
click at [805, 37] on img at bounding box center [806, 37] width 24 height 37
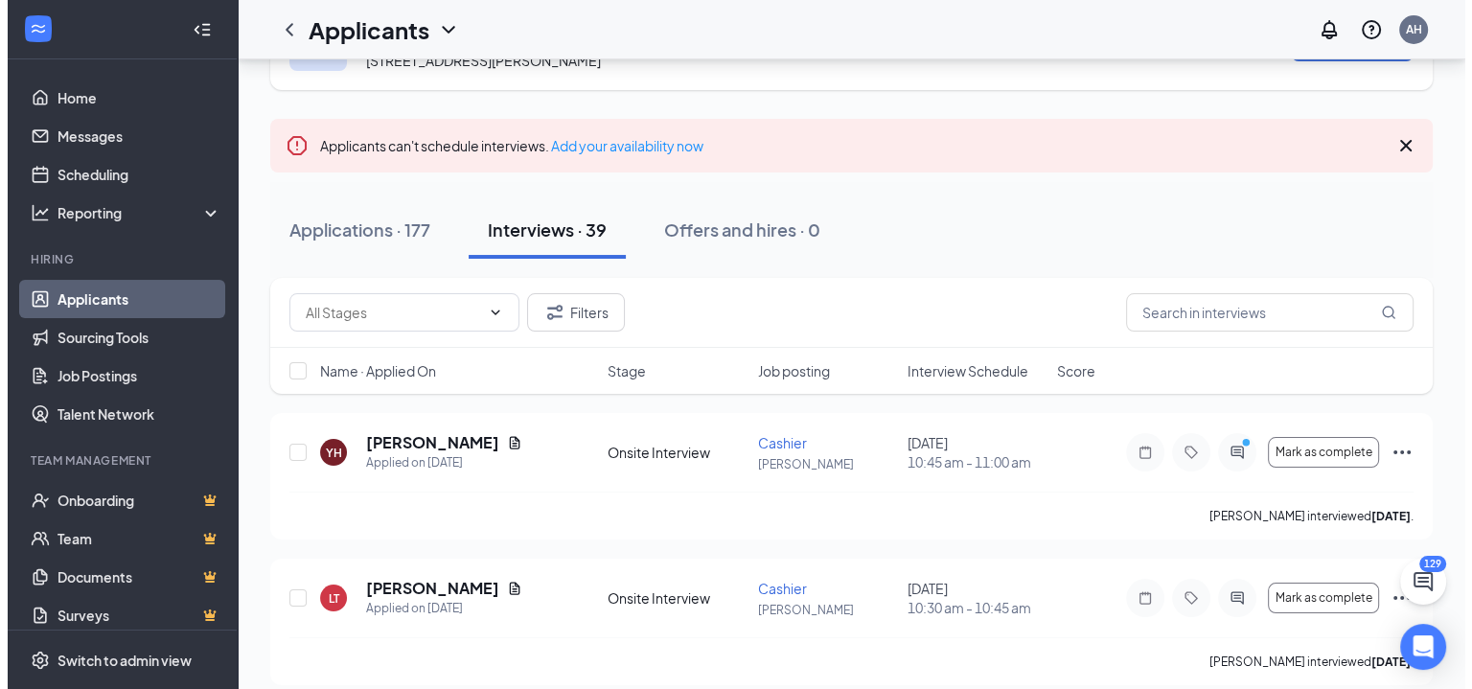
scroll to position [88, 0]
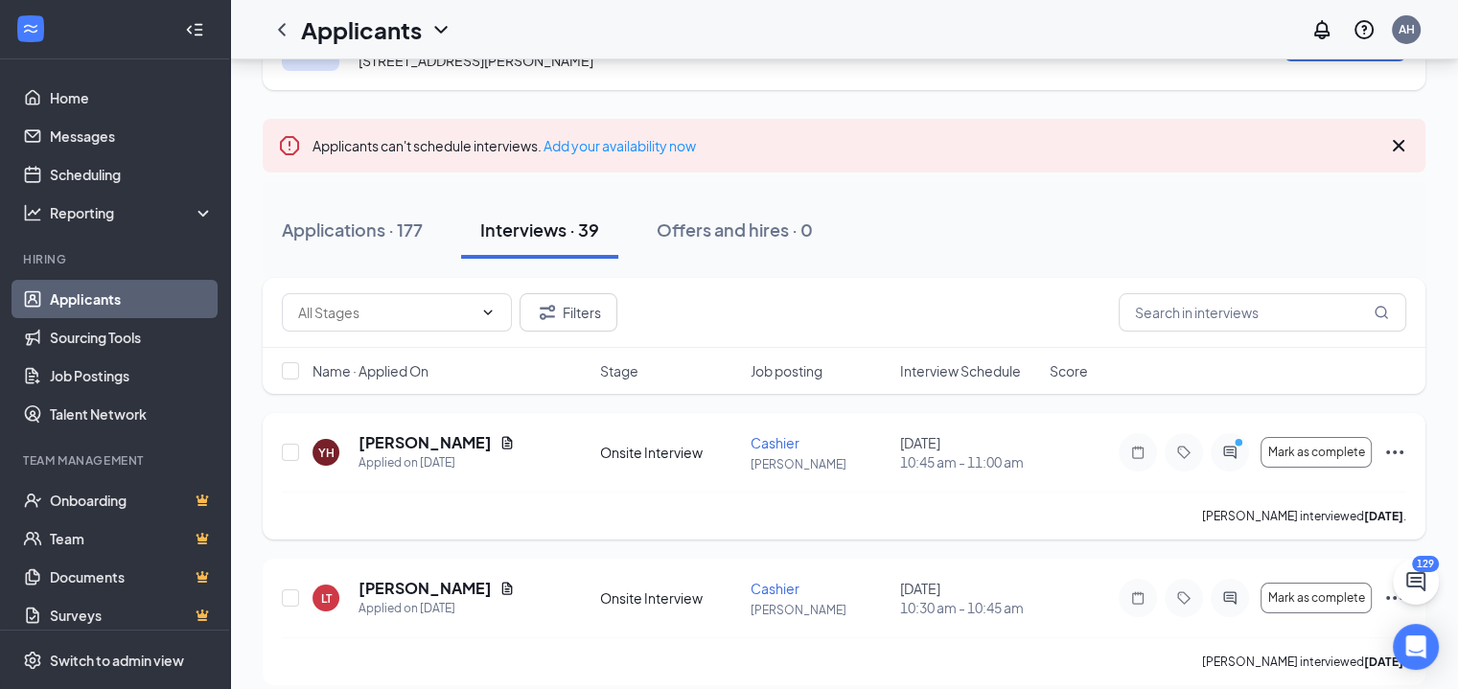
click at [1236, 464] on div at bounding box center [1230, 452] width 38 height 38
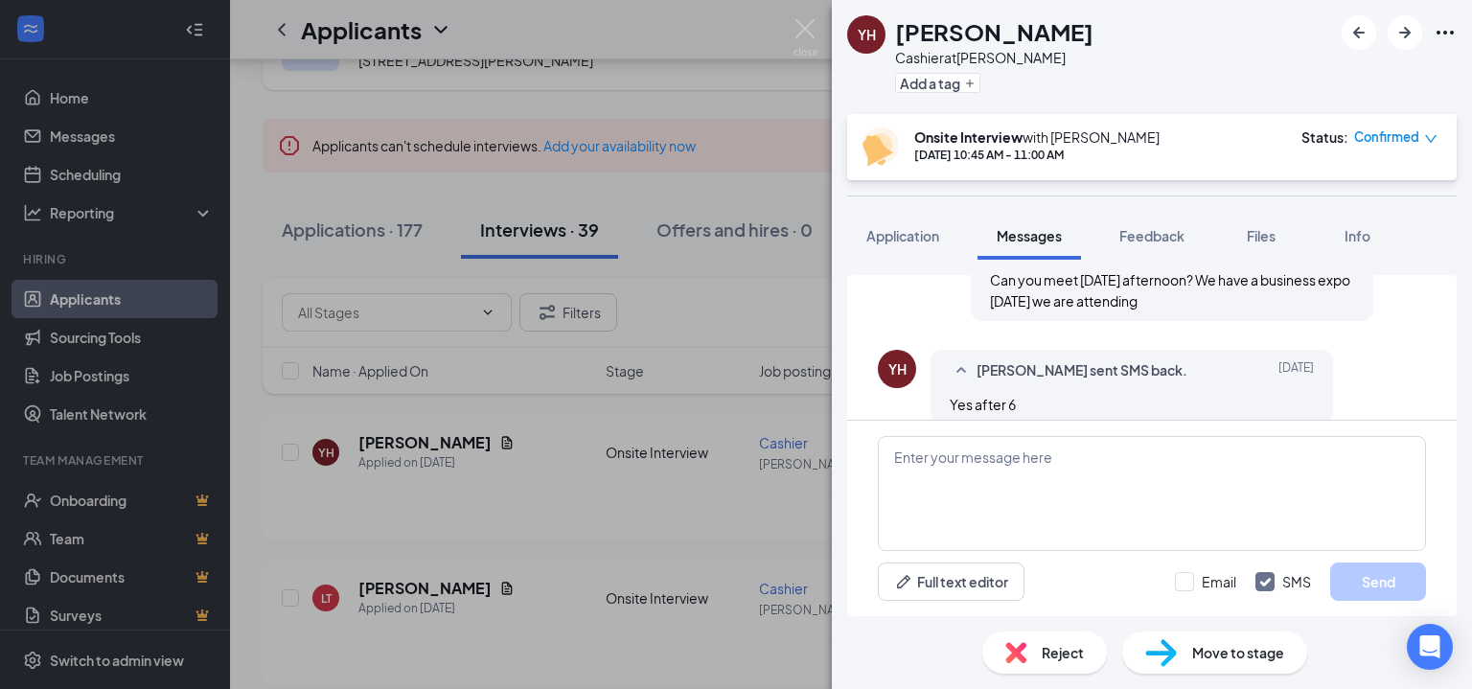
scroll to position [1085, 0]
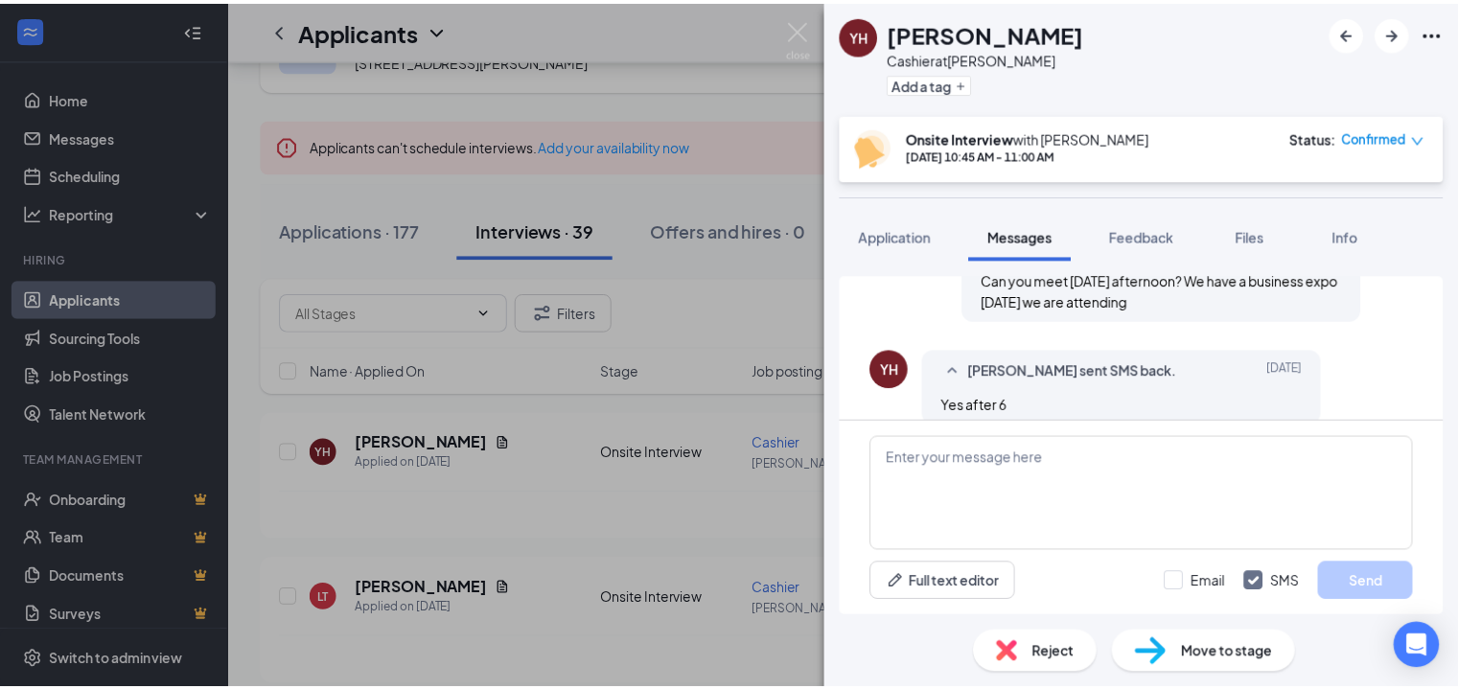
scroll to position [1085, 0]
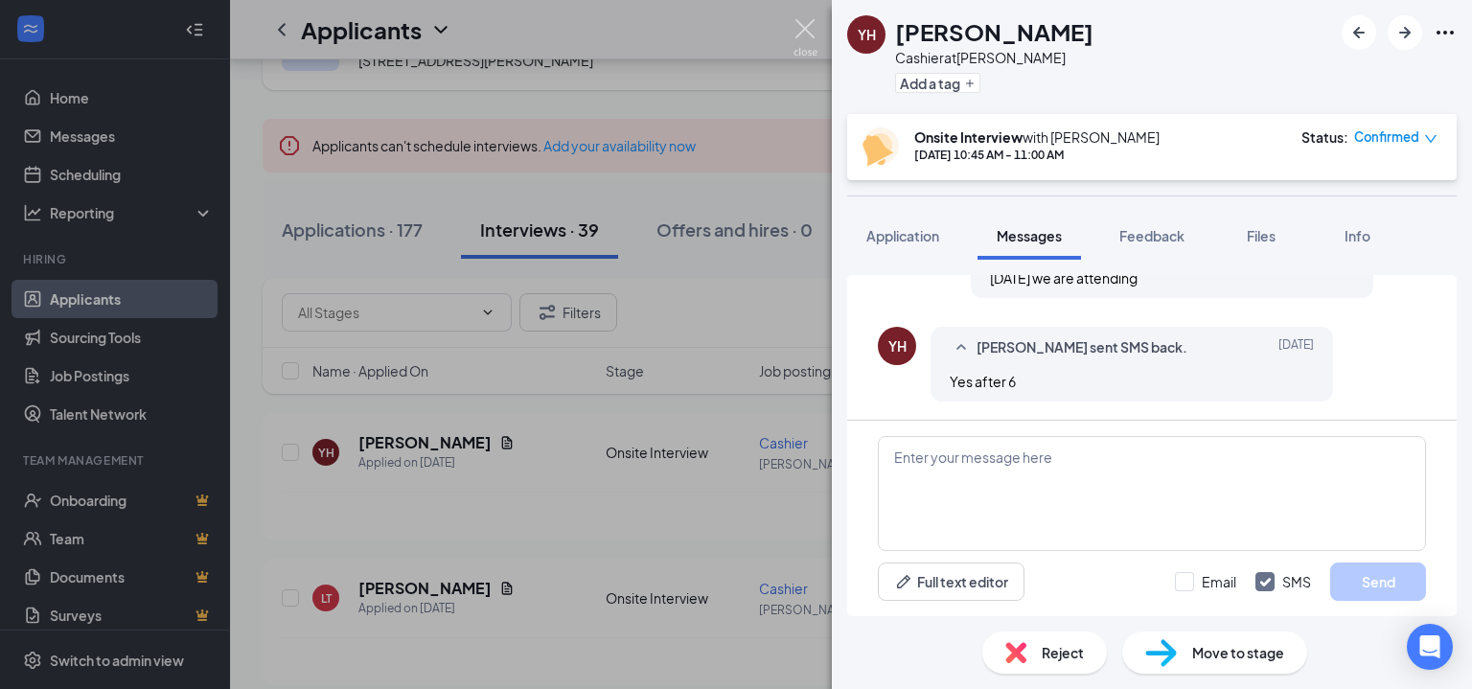
click at [802, 32] on img at bounding box center [806, 37] width 24 height 37
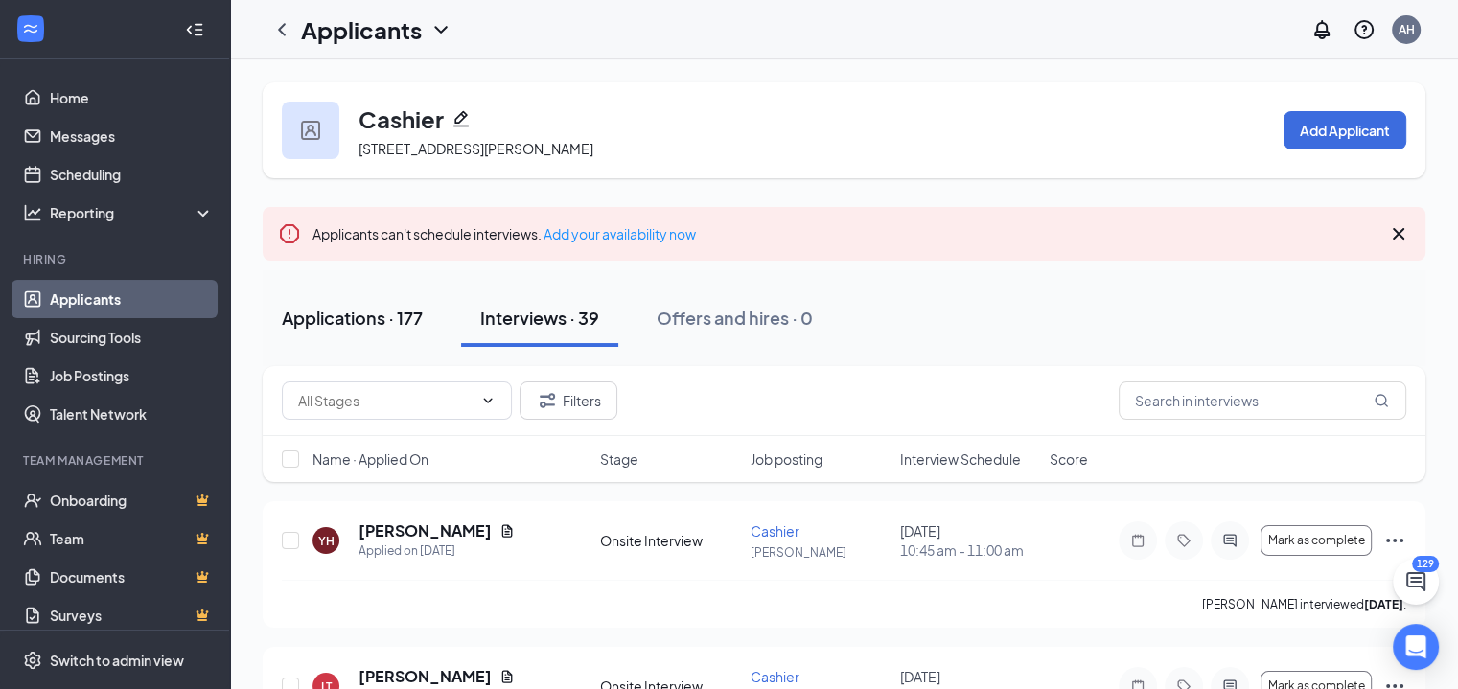
click at [400, 312] on div "Applications · 177" at bounding box center [352, 318] width 141 height 24
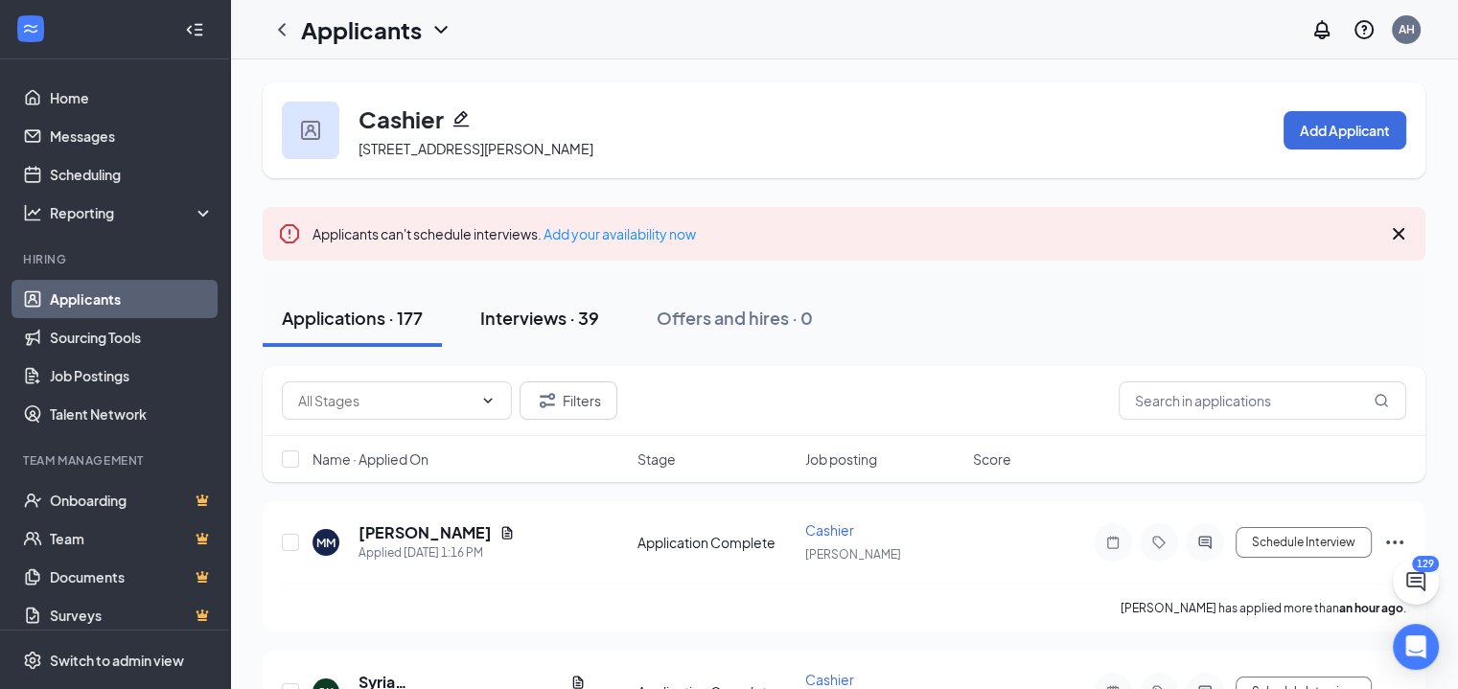
click at [536, 313] on div "Interviews · 39" at bounding box center [539, 318] width 119 height 24
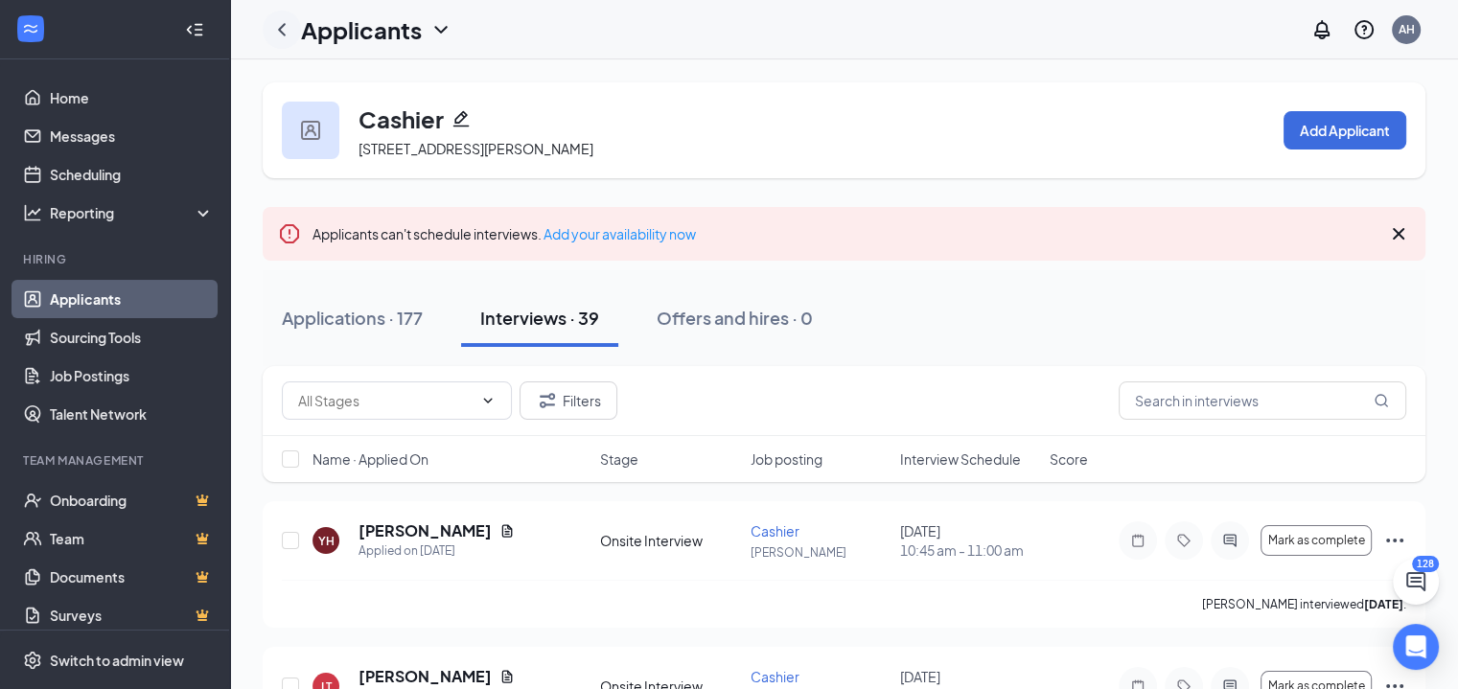
click at [274, 26] on icon "ChevronLeft" at bounding box center [281, 29] width 23 height 23
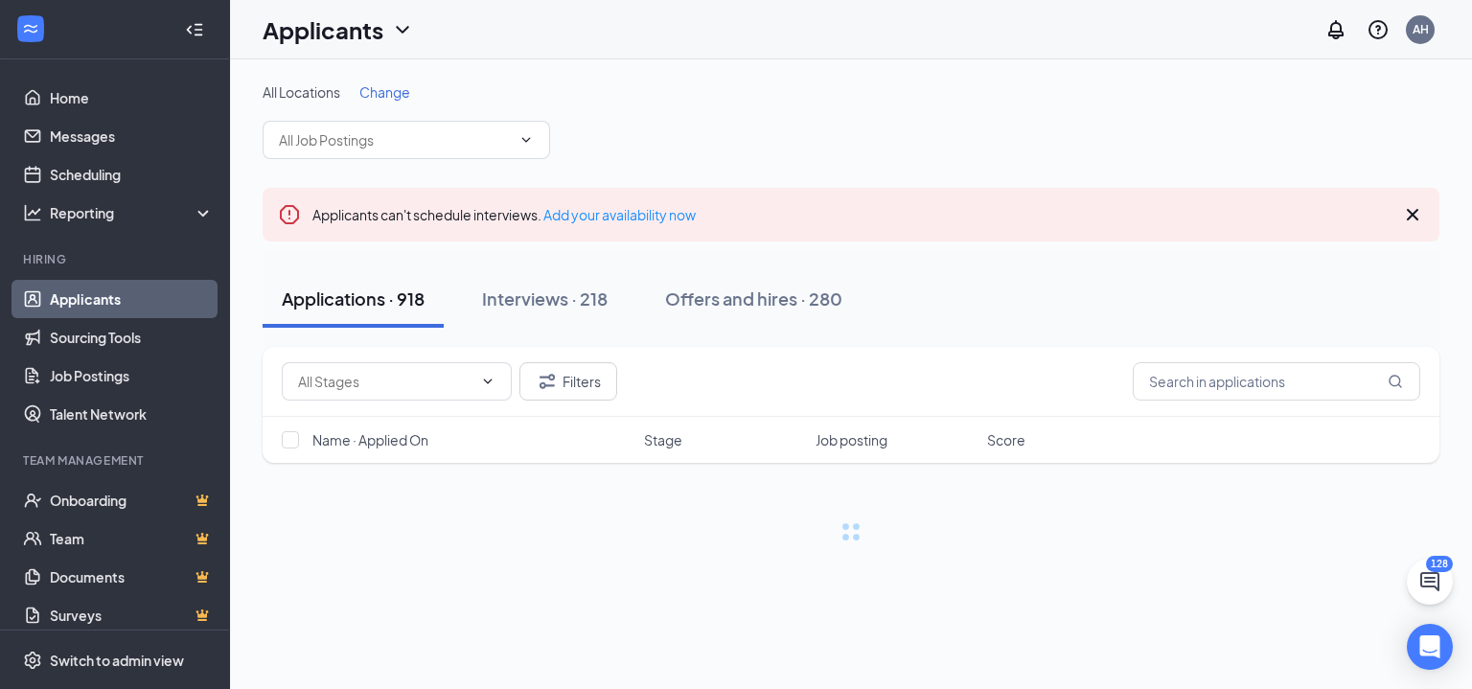
click at [393, 88] on span "Change" at bounding box center [384, 91] width 51 height 17
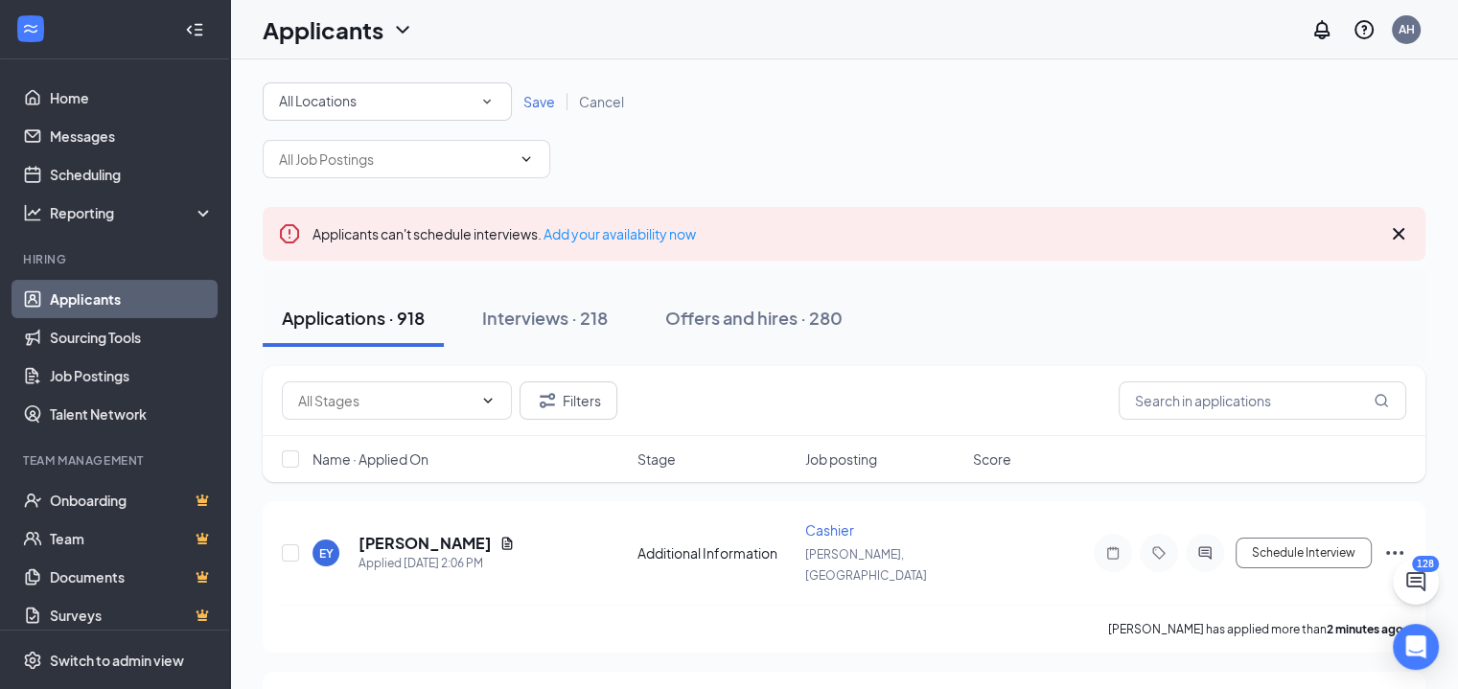
click at [438, 92] on div "All Locations" at bounding box center [387, 101] width 217 height 23
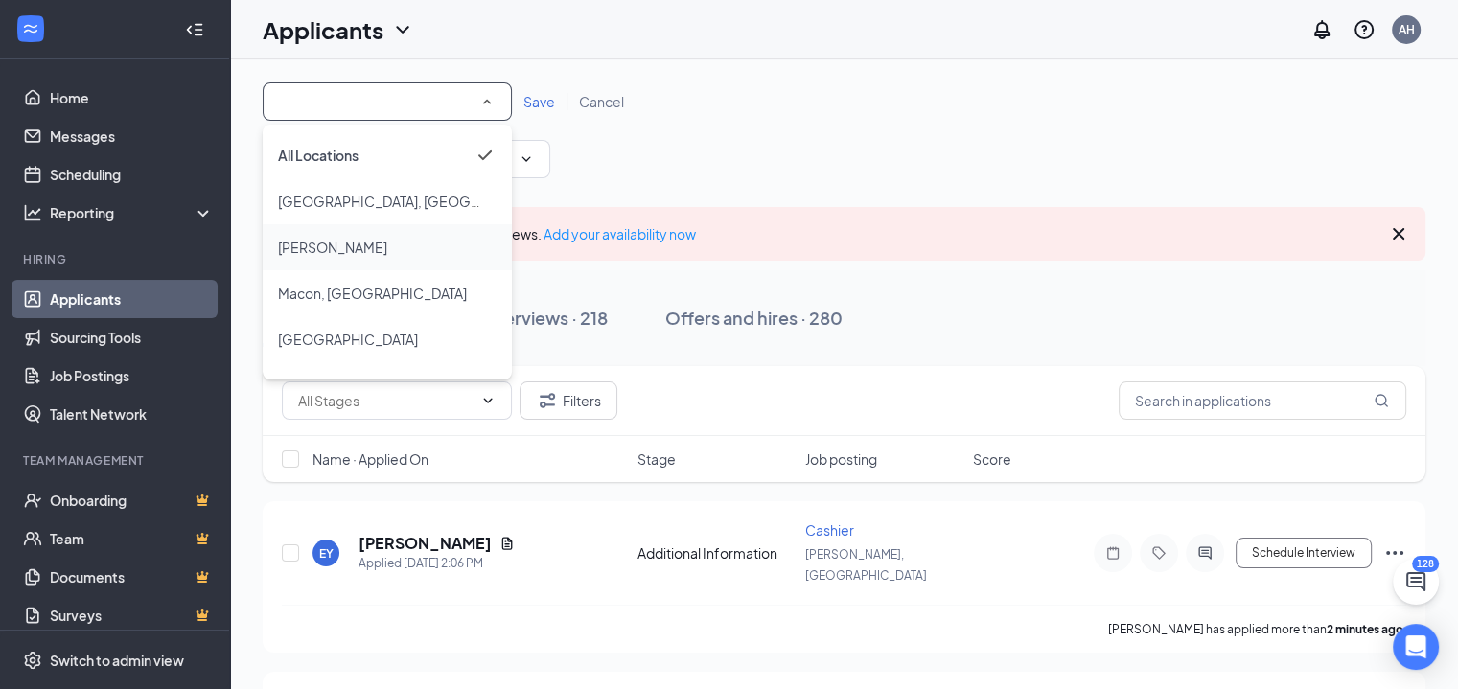
click at [399, 249] on div "[PERSON_NAME]" at bounding box center [387, 247] width 219 height 23
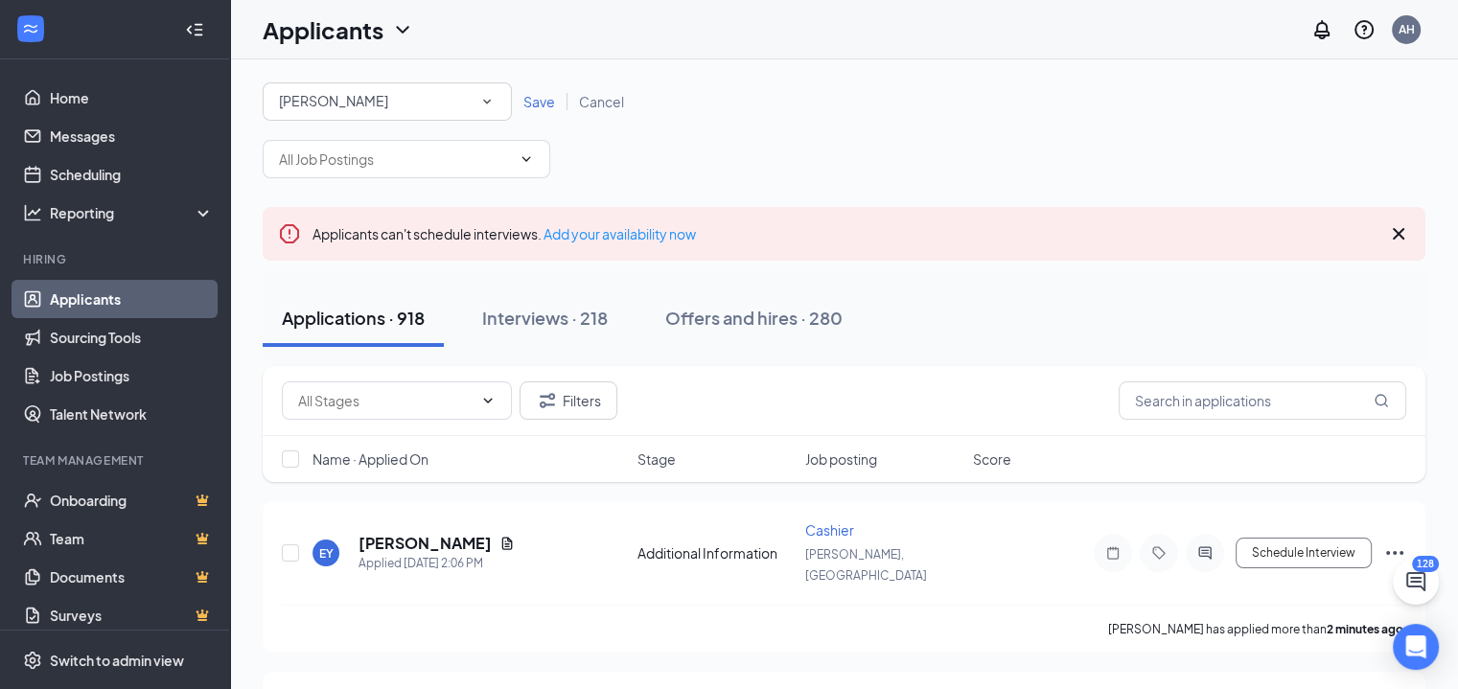
click at [543, 106] on span "Save" at bounding box center [539, 101] width 32 height 17
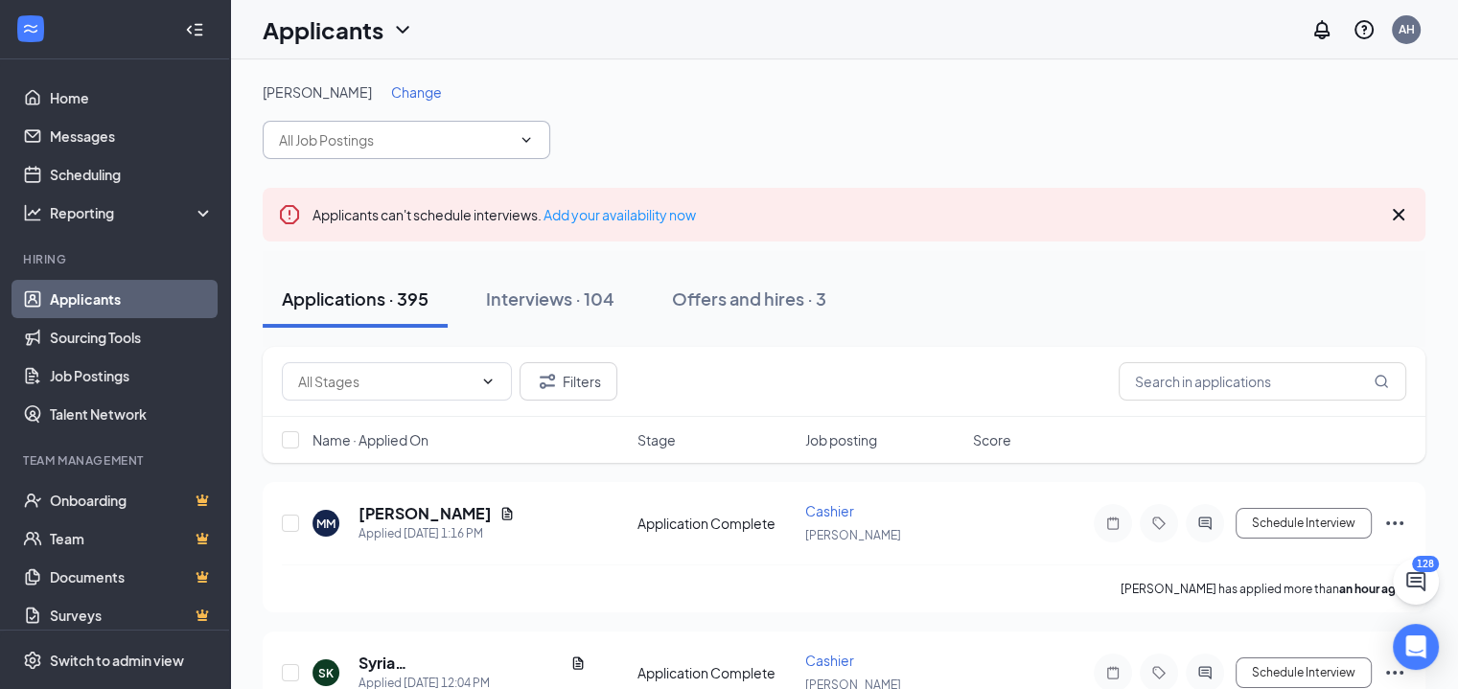
click at [480, 156] on span at bounding box center [407, 140] width 288 height 38
click at [430, 135] on input "text" at bounding box center [395, 139] width 232 height 21
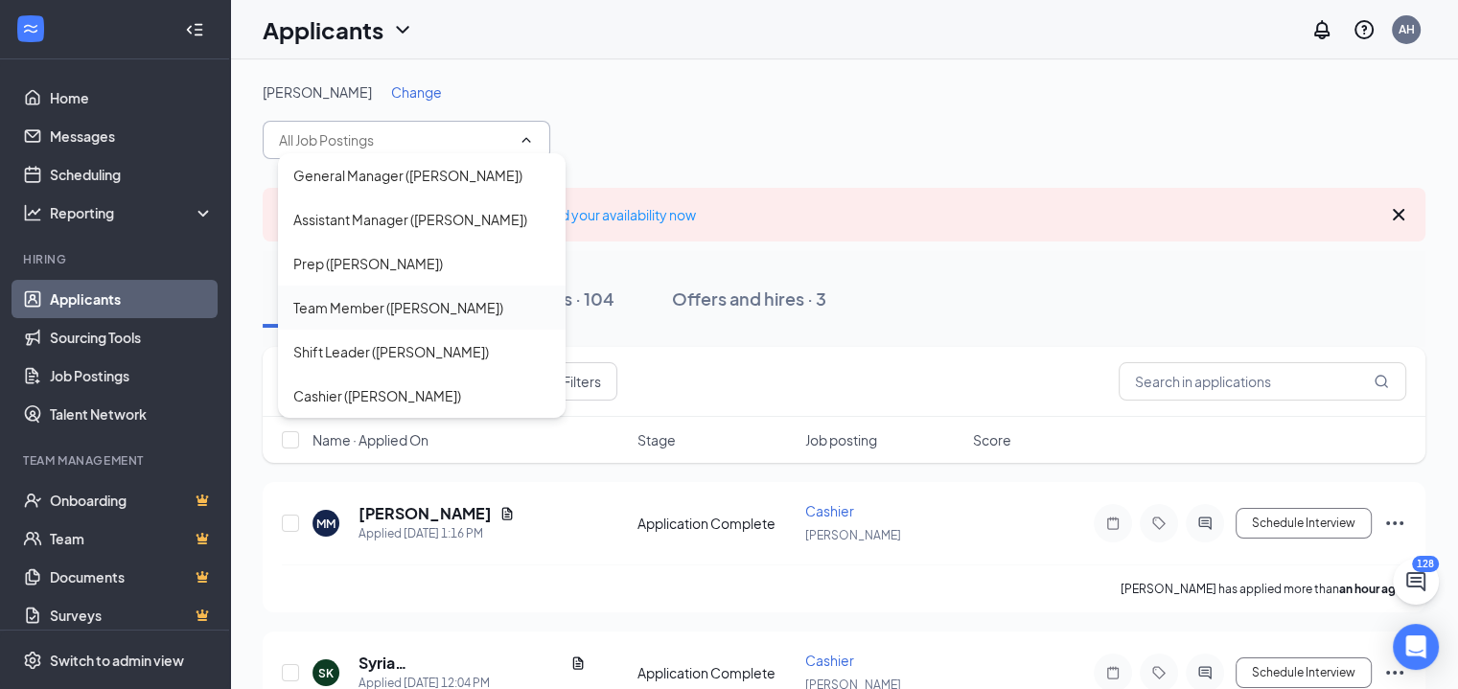
click at [409, 313] on div "Team Member ([PERSON_NAME])" at bounding box center [398, 307] width 210 height 21
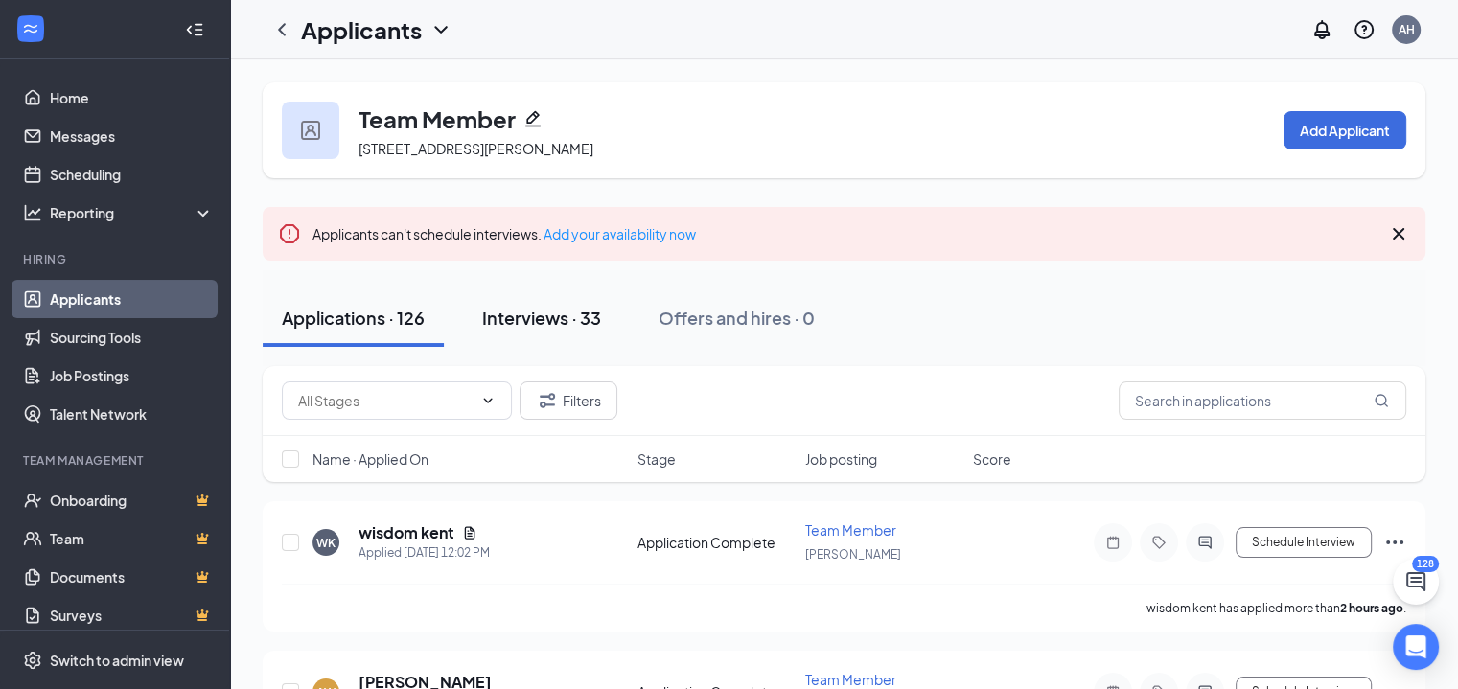
click at [574, 312] on div "Interviews · 33" at bounding box center [541, 318] width 119 height 24
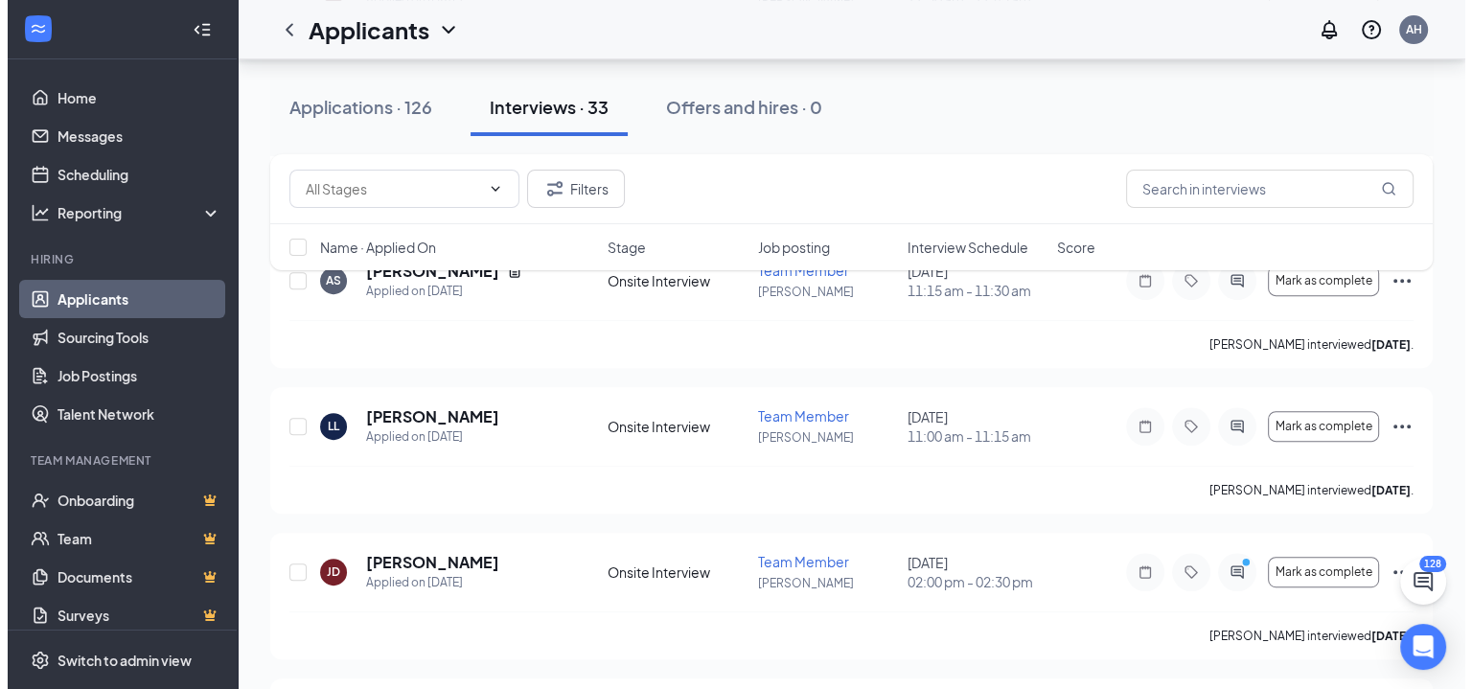
scroll to position [750, 0]
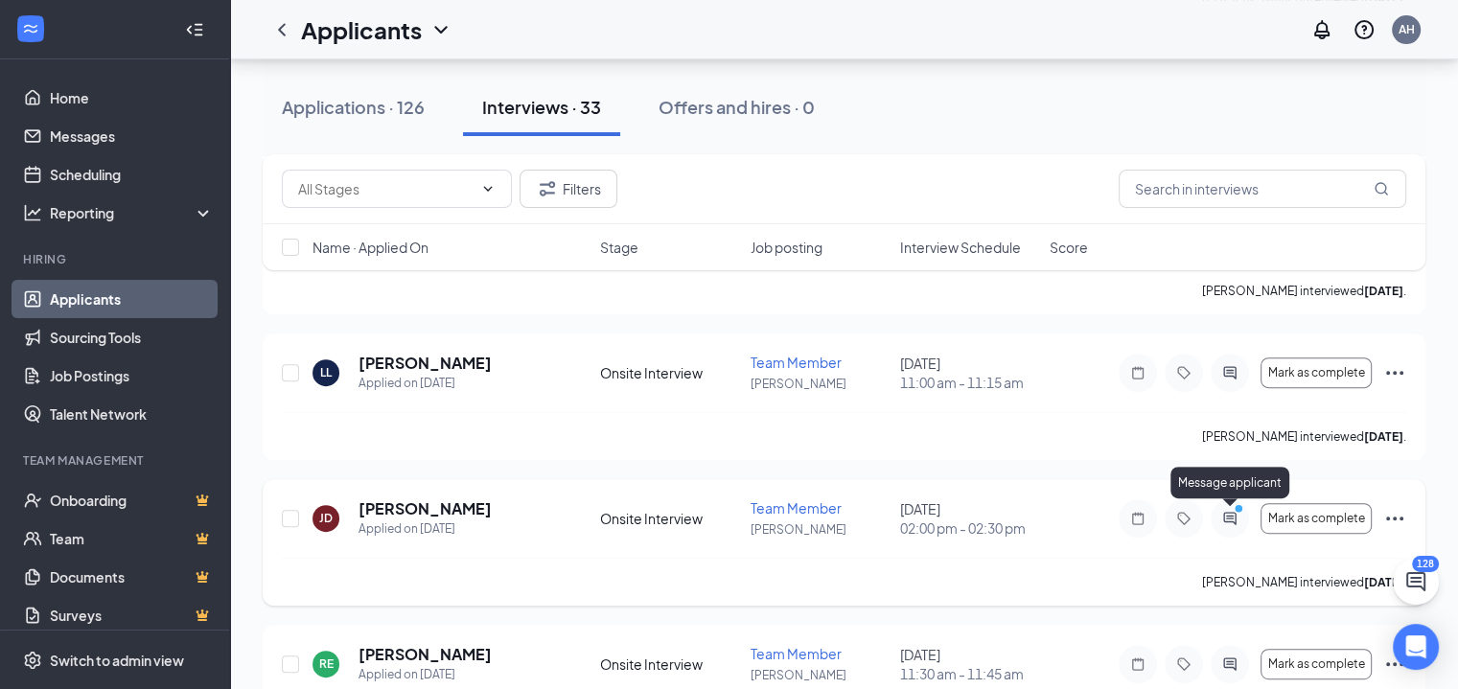
click at [1218, 514] on icon "ActiveChat" at bounding box center [1229, 518] width 23 height 15
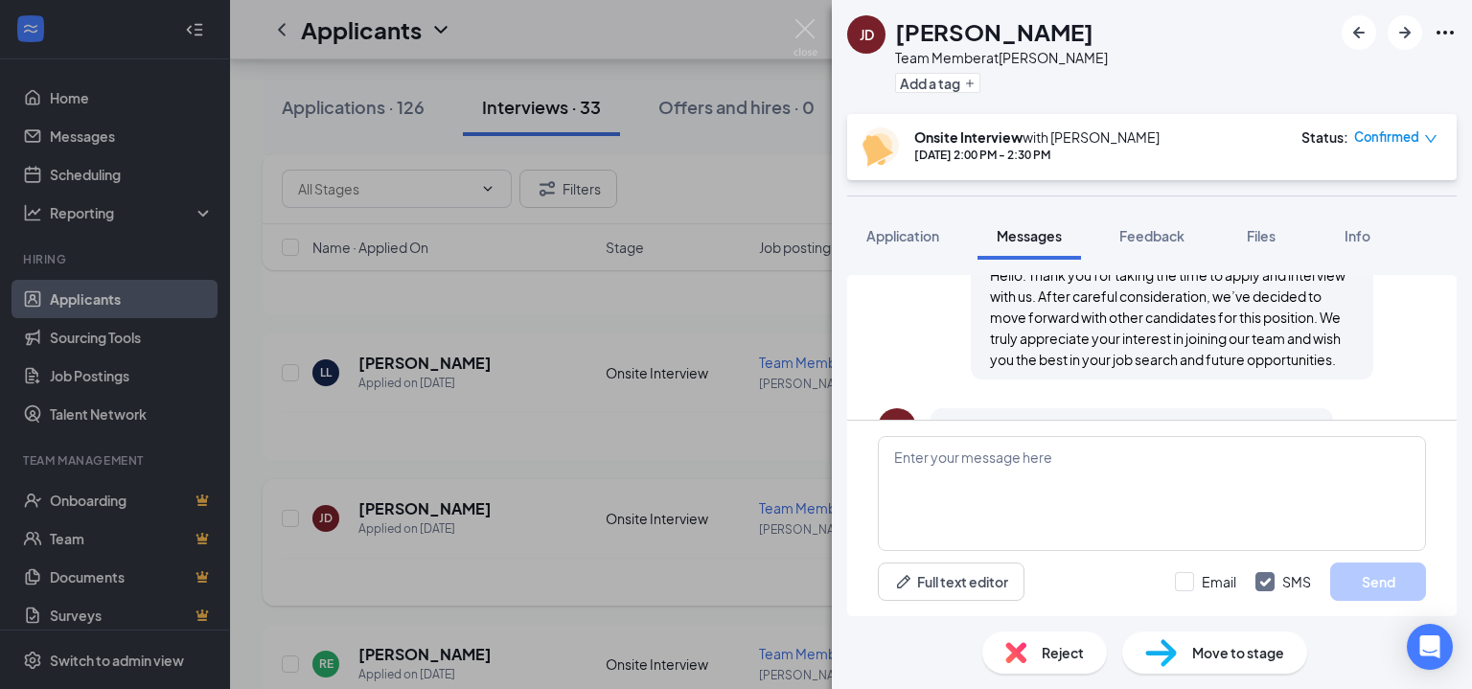
scroll to position [1304, 0]
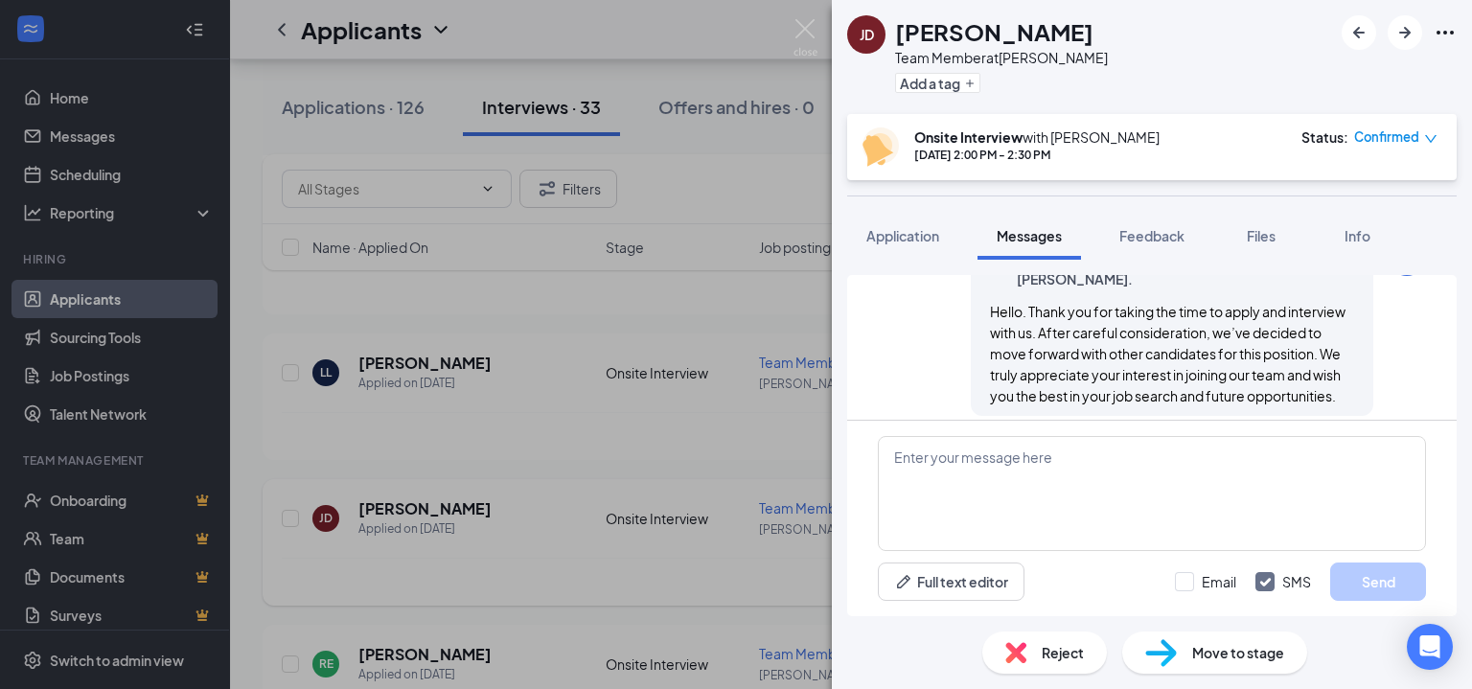
scroll to position [1304, 0]
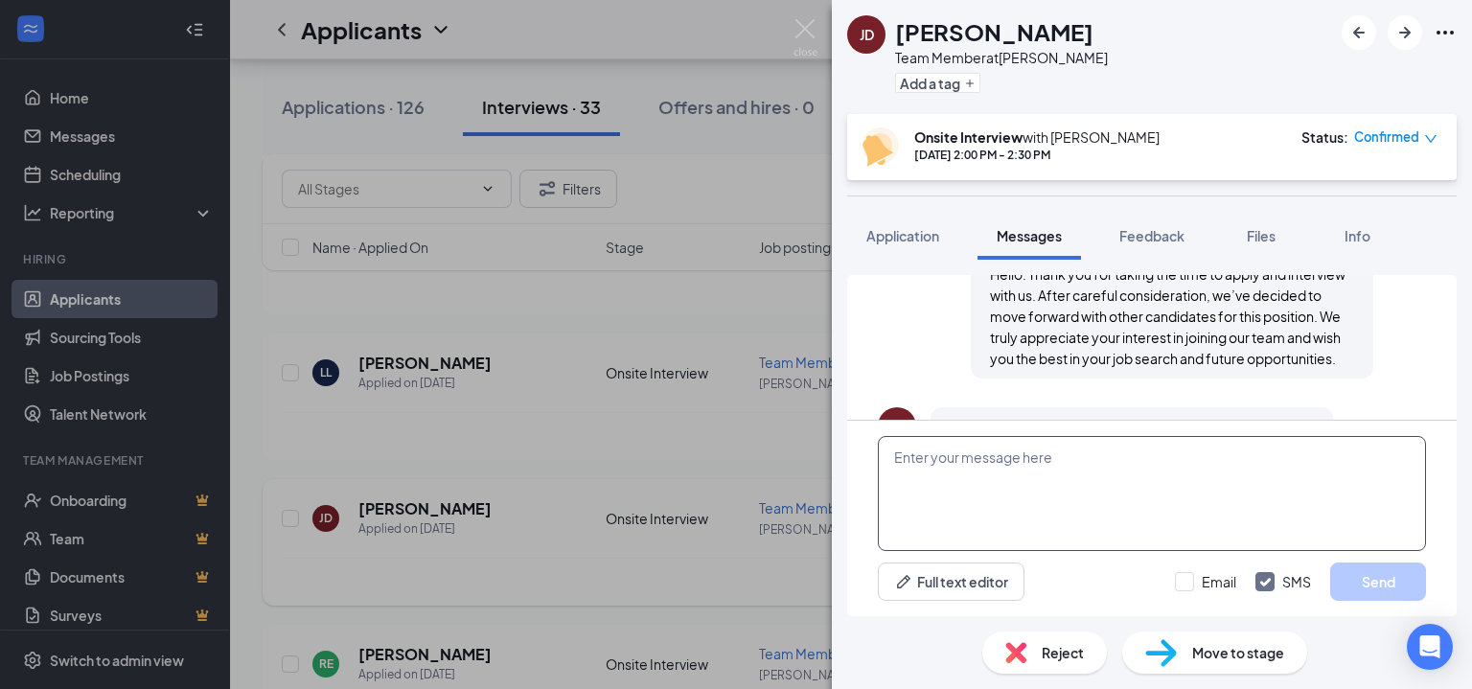
click at [914, 463] on textarea at bounding box center [1152, 493] width 548 height 115
click at [809, 30] on img at bounding box center [806, 37] width 24 height 37
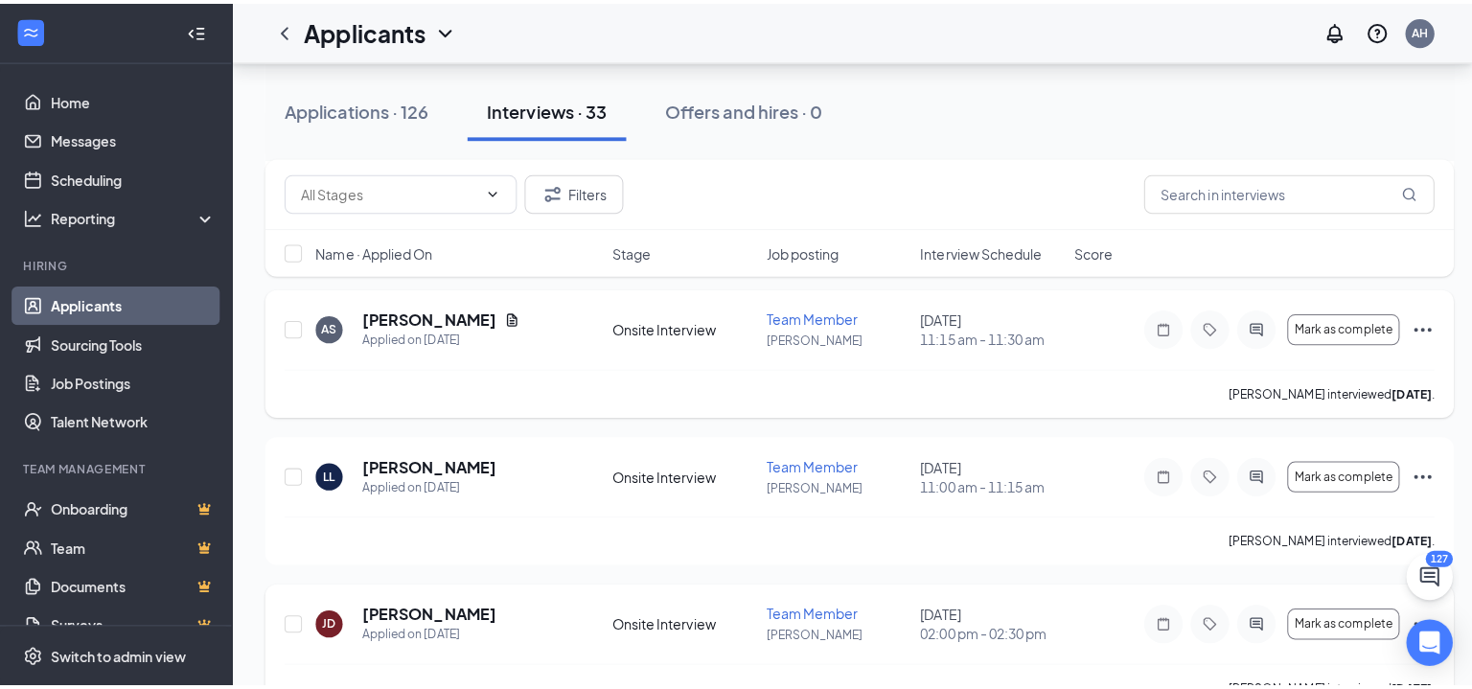
scroll to position [463, 0]
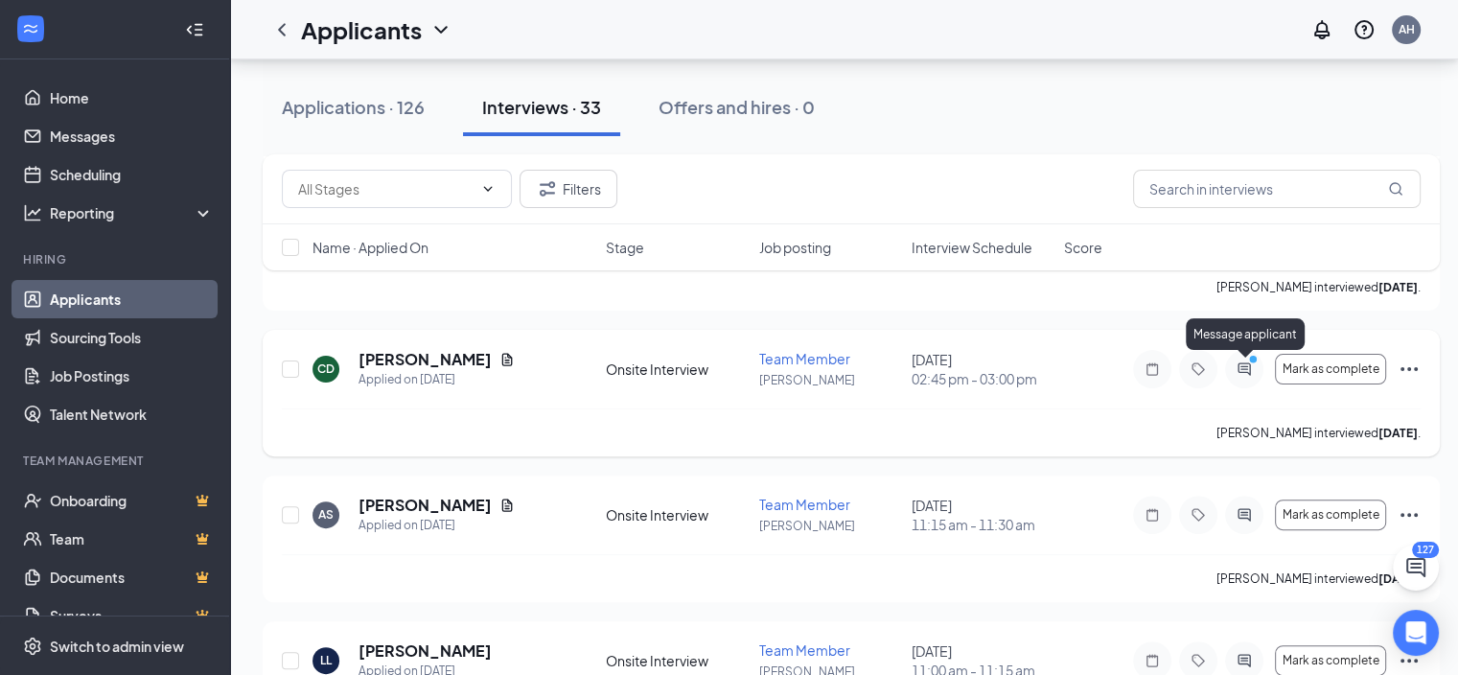
click at [1240, 366] on icon "ActiveChat" at bounding box center [1244, 368] width 23 height 15
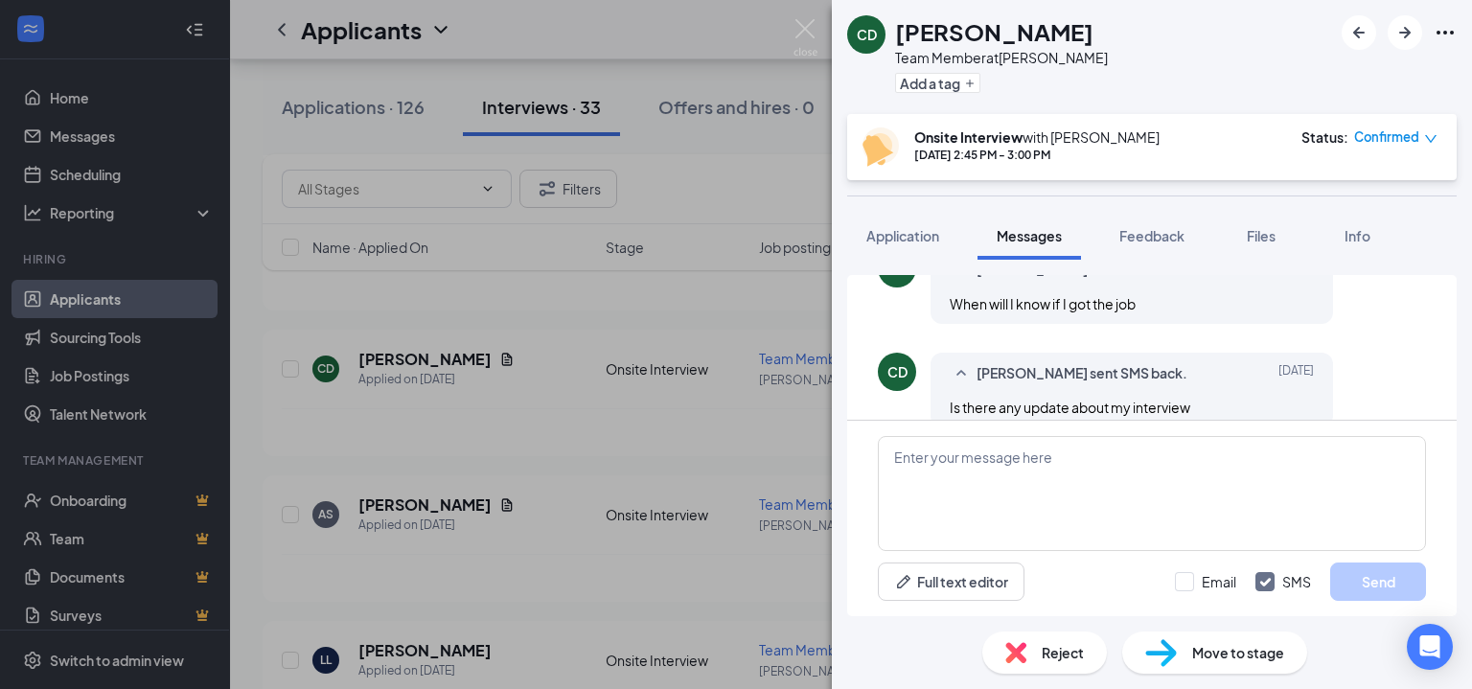
scroll to position [1171, 0]
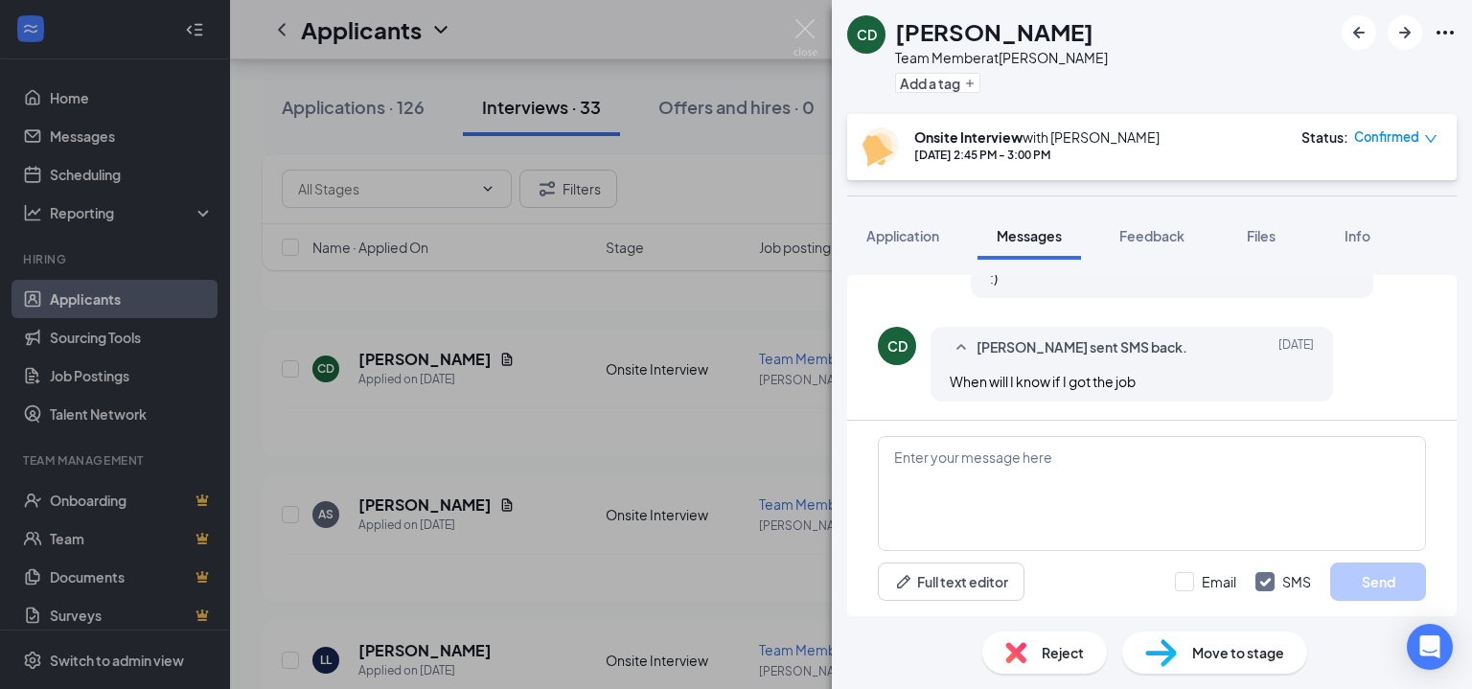
scroll to position [1171, 0]
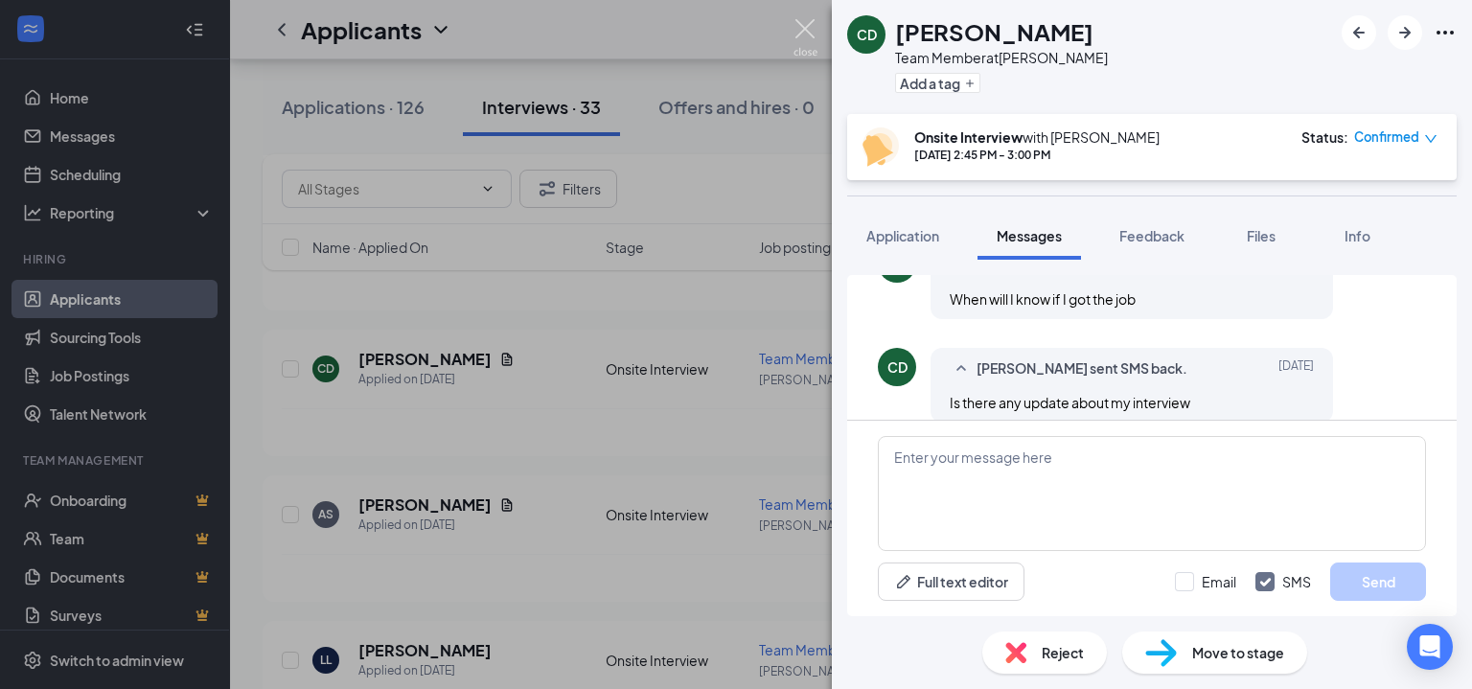
click at [797, 28] on img at bounding box center [806, 37] width 24 height 37
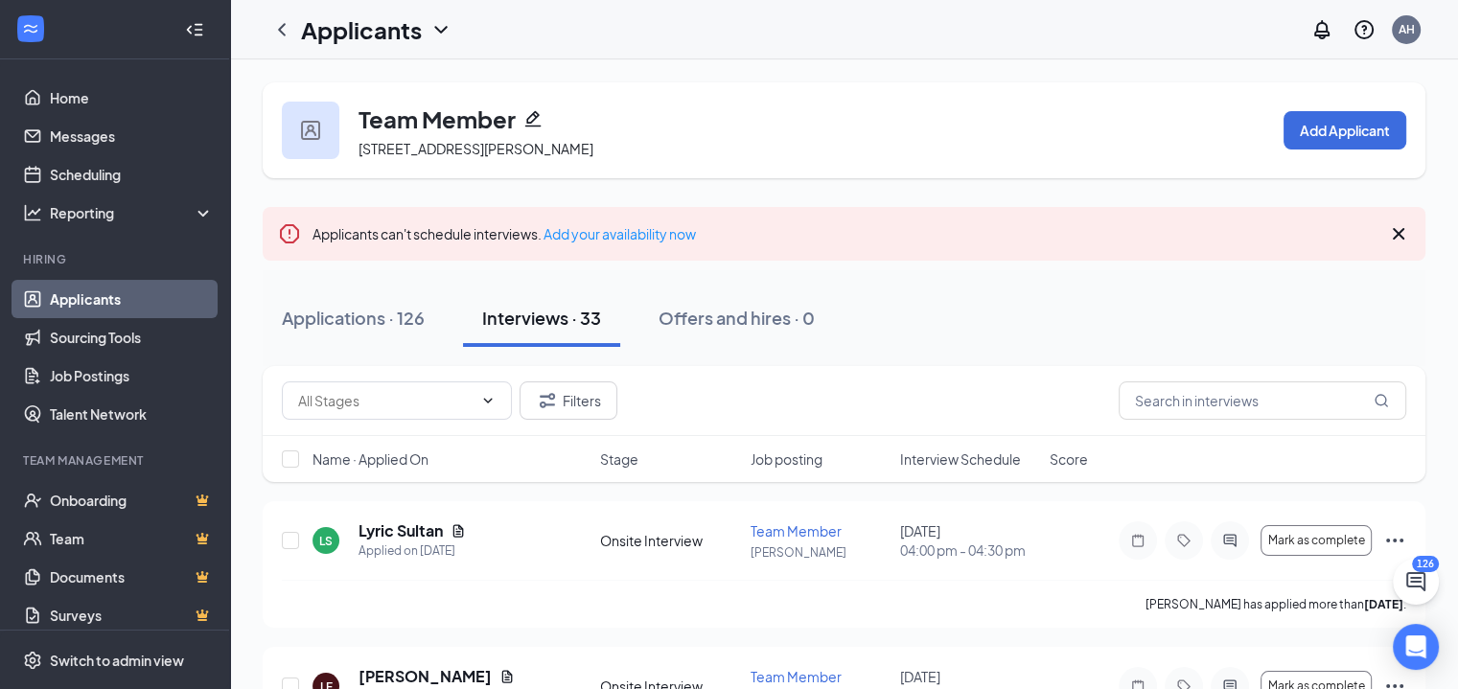
click at [89, 303] on link "Applicants" at bounding box center [132, 299] width 164 height 38
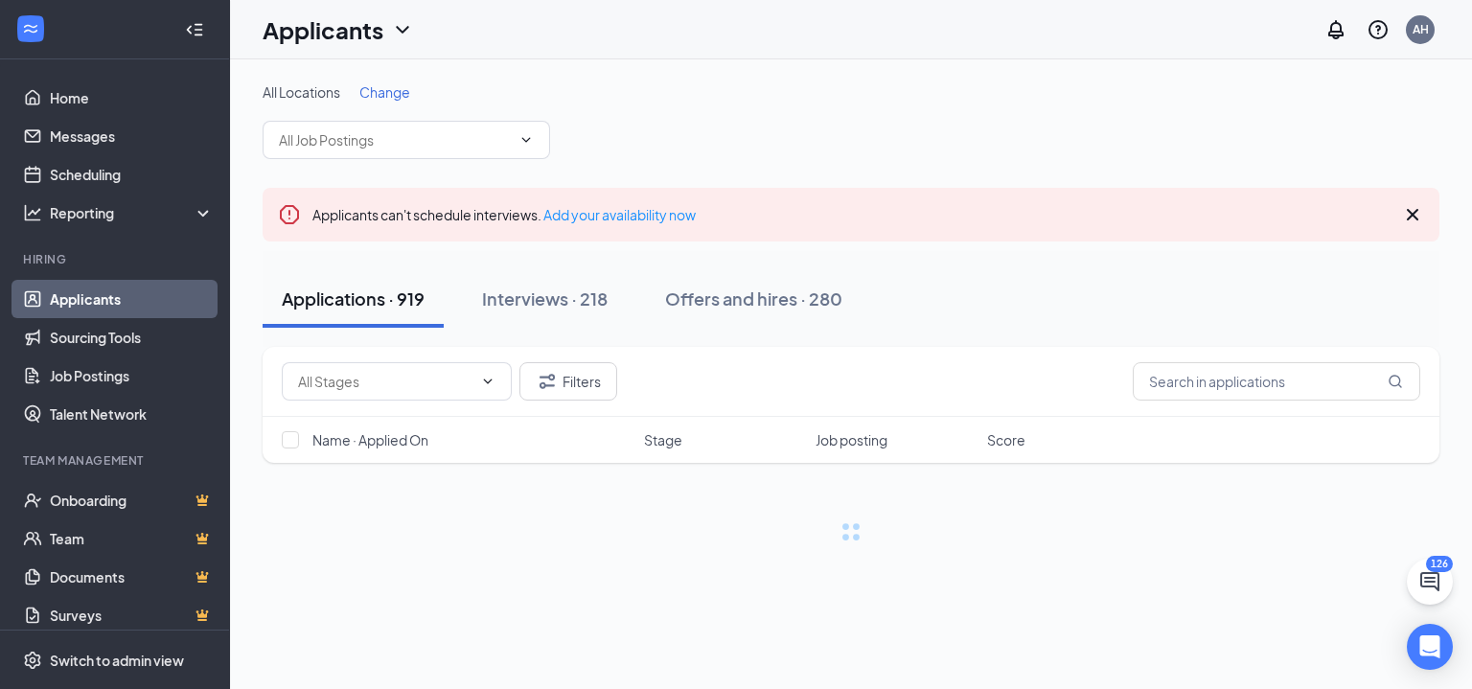
click at [380, 95] on span "Change" at bounding box center [384, 91] width 51 height 17
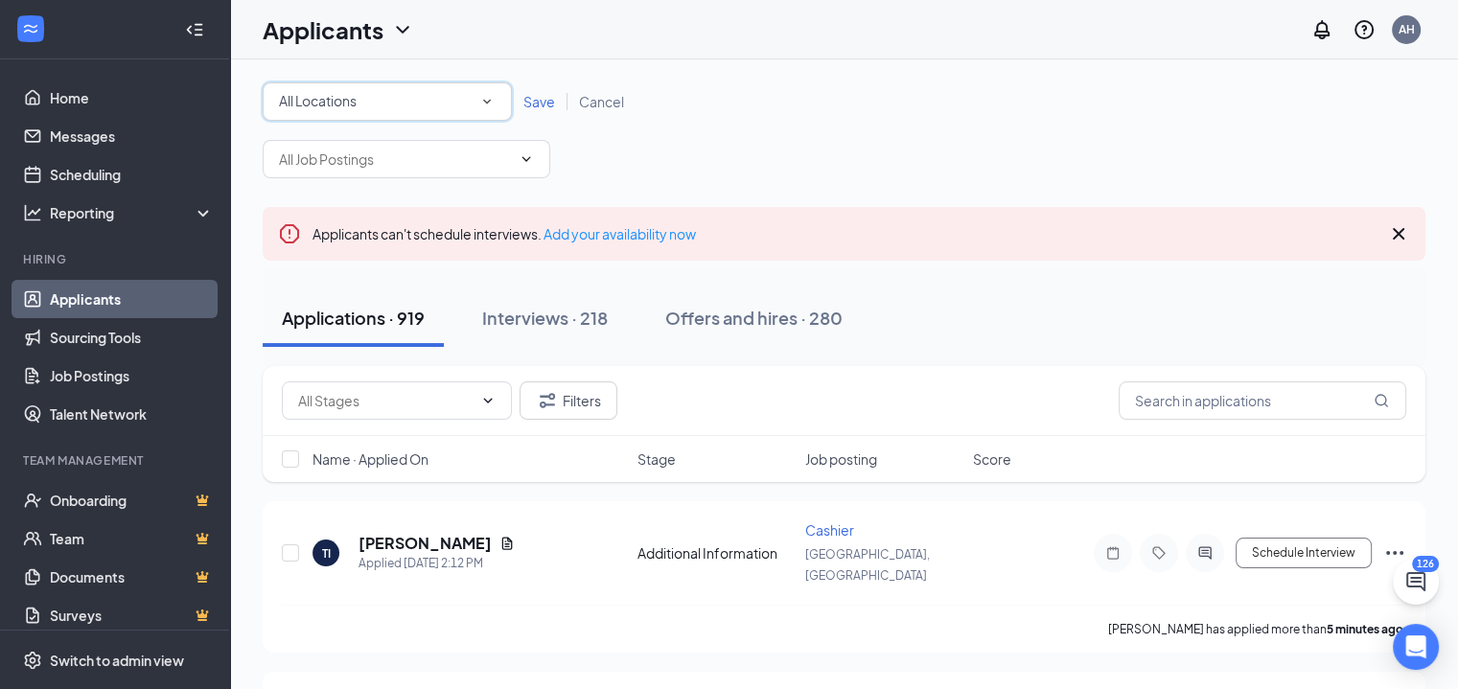
click at [357, 110] on span "All Locations" at bounding box center [318, 101] width 78 height 21
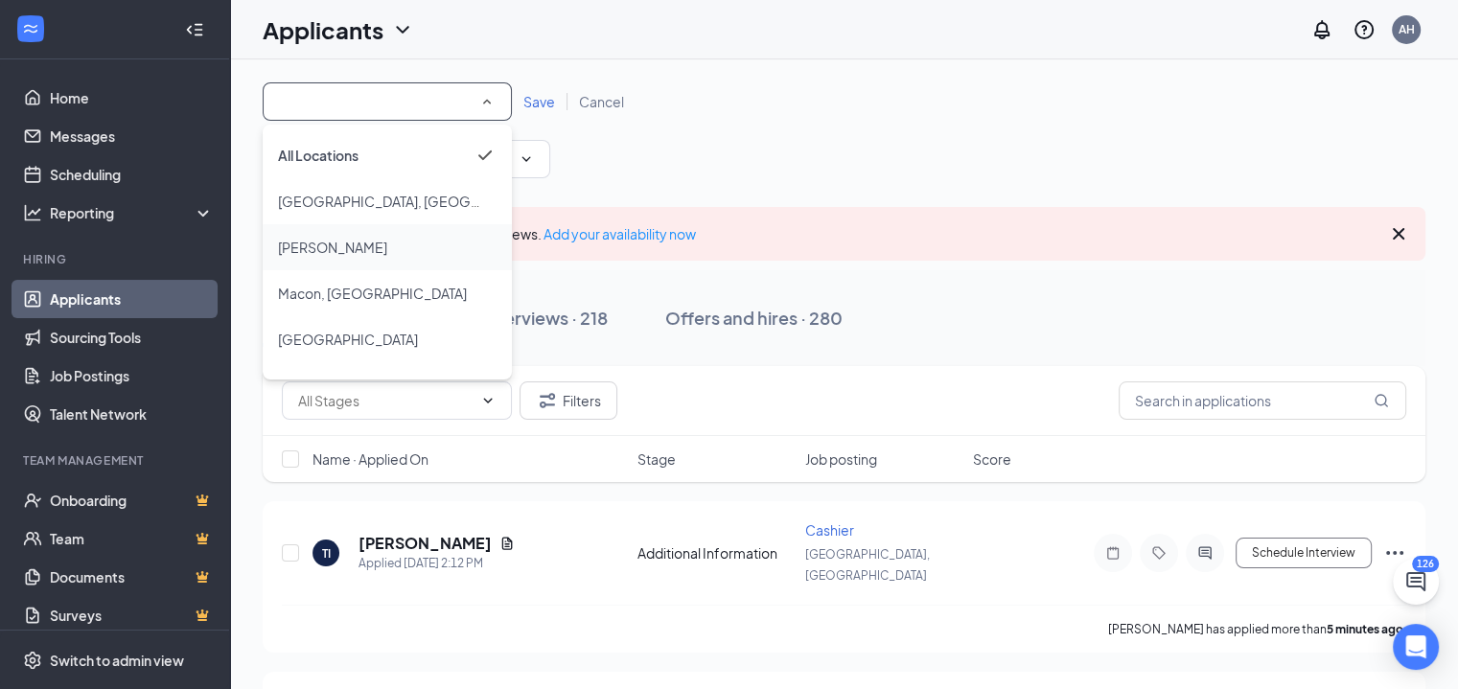
click at [343, 253] on div "[PERSON_NAME]" at bounding box center [387, 247] width 219 height 23
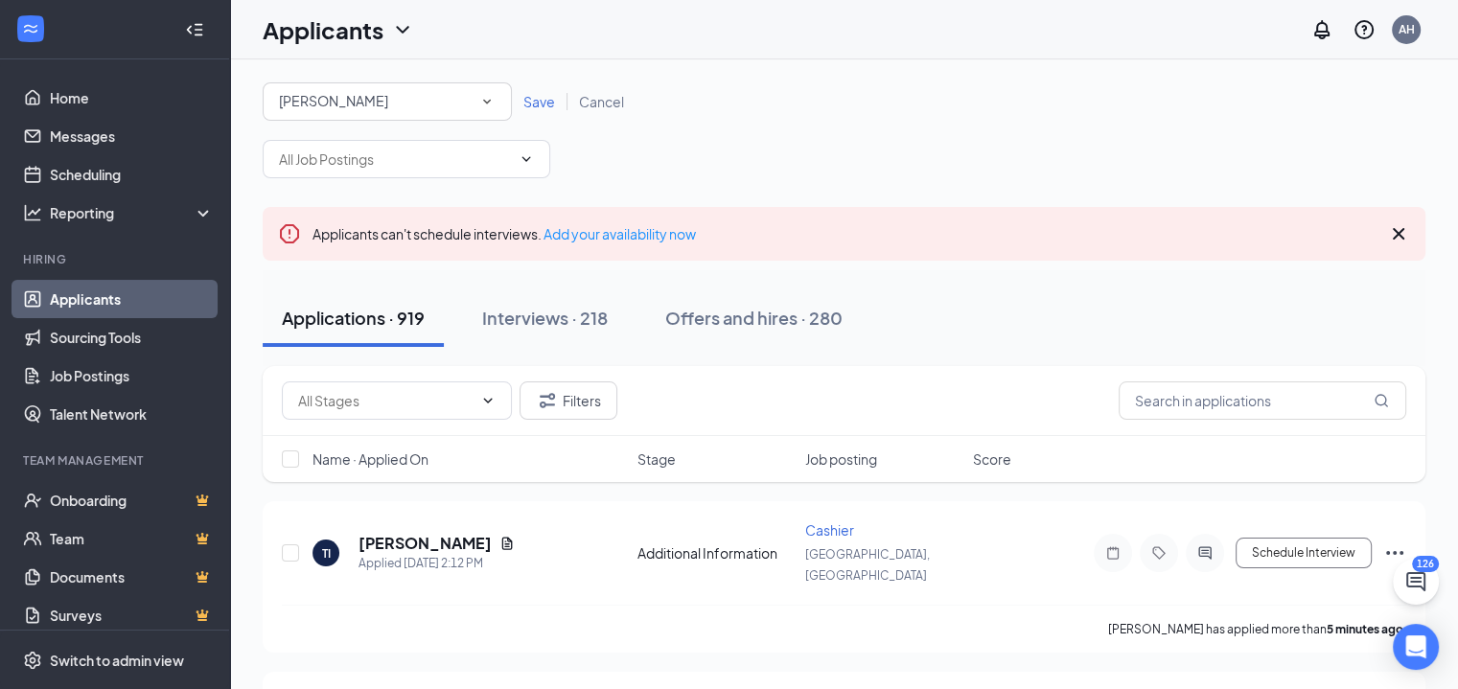
click at [537, 95] on span "Save" at bounding box center [539, 101] width 32 height 17
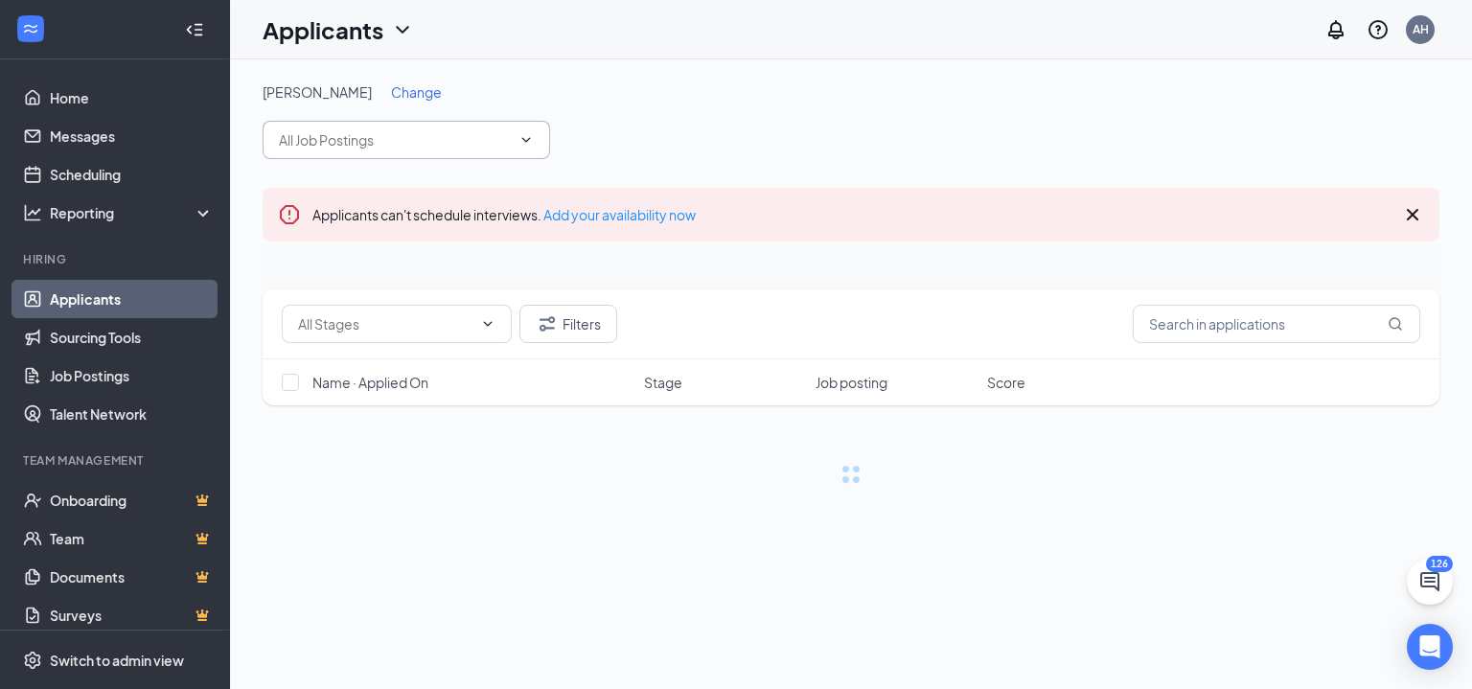
click at [465, 148] on input "text" at bounding box center [395, 139] width 232 height 21
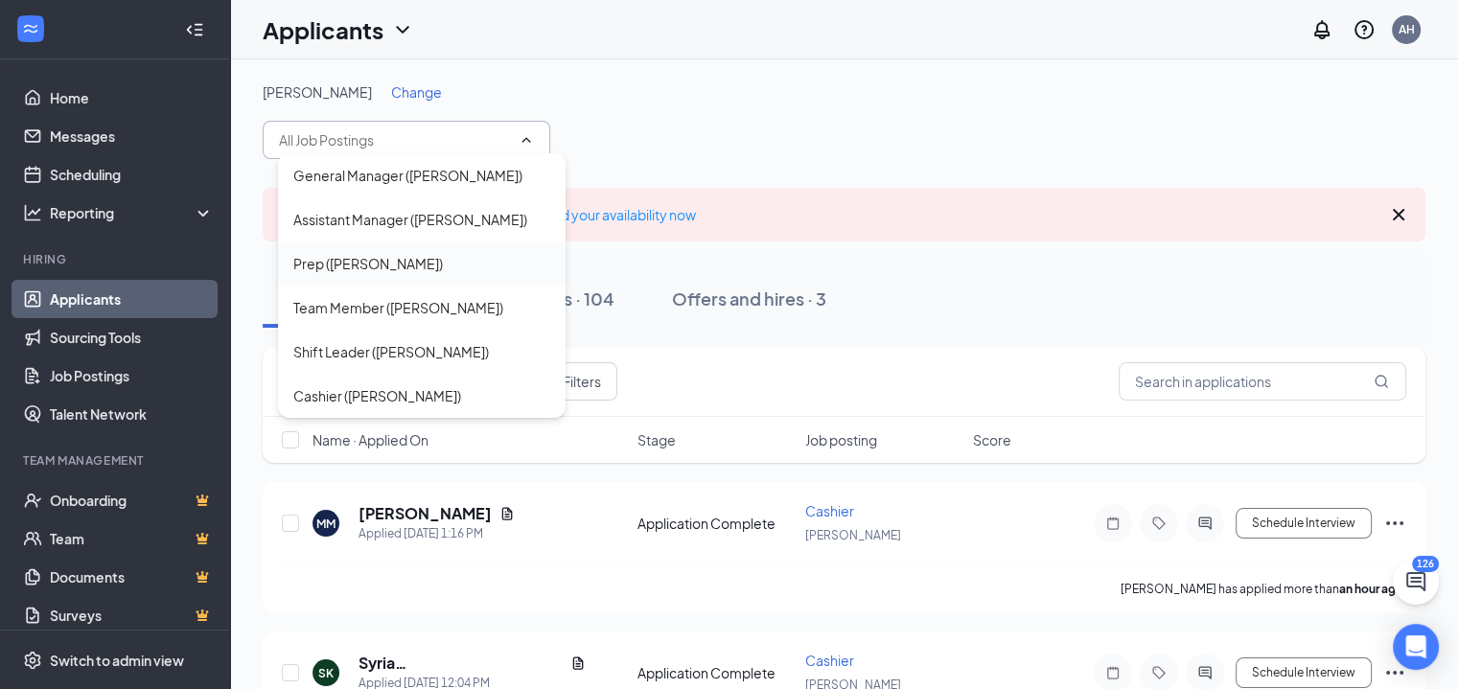
click at [385, 265] on div "Prep ([PERSON_NAME])" at bounding box center [421, 263] width 257 height 21
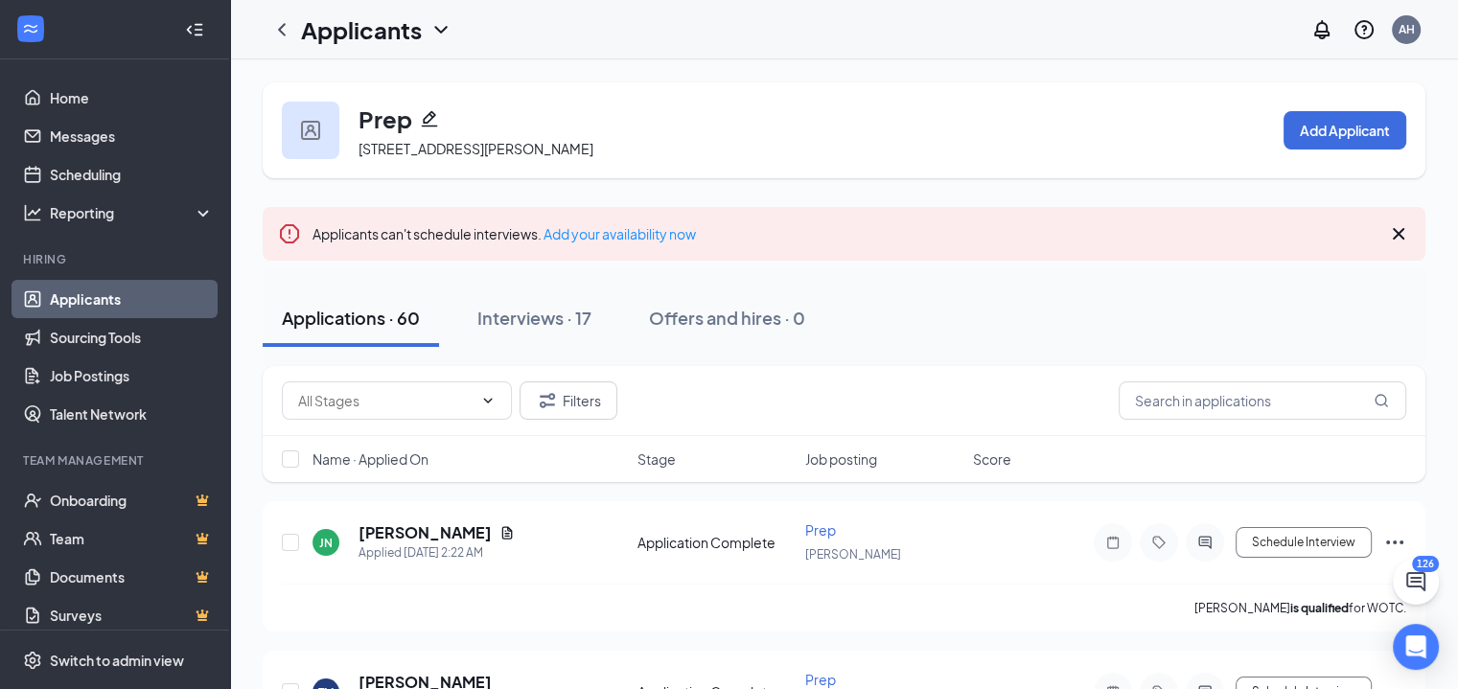
drag, startPoint x: 565, startPoint y: 313, endPoint x: 648, endPoint y: 349, distance: 90.6
click at [565, 313] on div "Interviews · 17" at bounding box center [534, 318] width 114 height 24
